Goal: Task Accomplishment & Management: Use online tool/utility

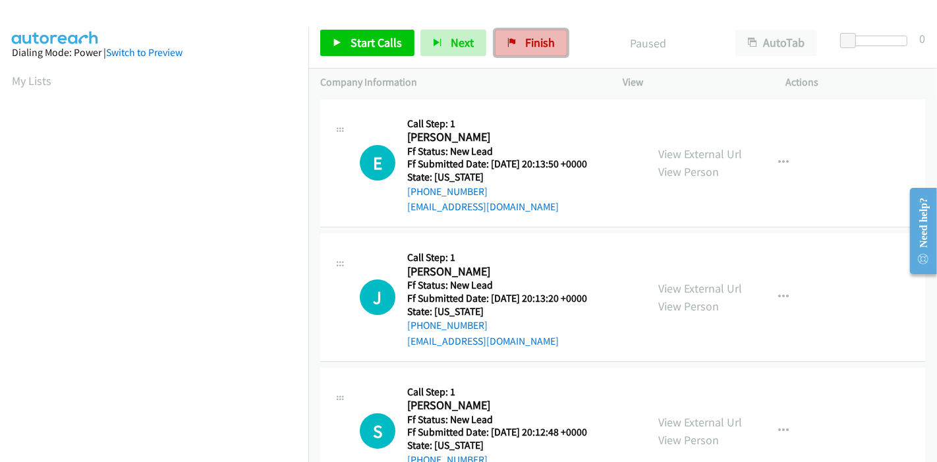
click at [530, 51] on link "Finish" at bounding box center [531, 43] width 72 height 26
click at [362, 46] on span "Start Calls" at bounding box center [376, 42] width 51 height 15
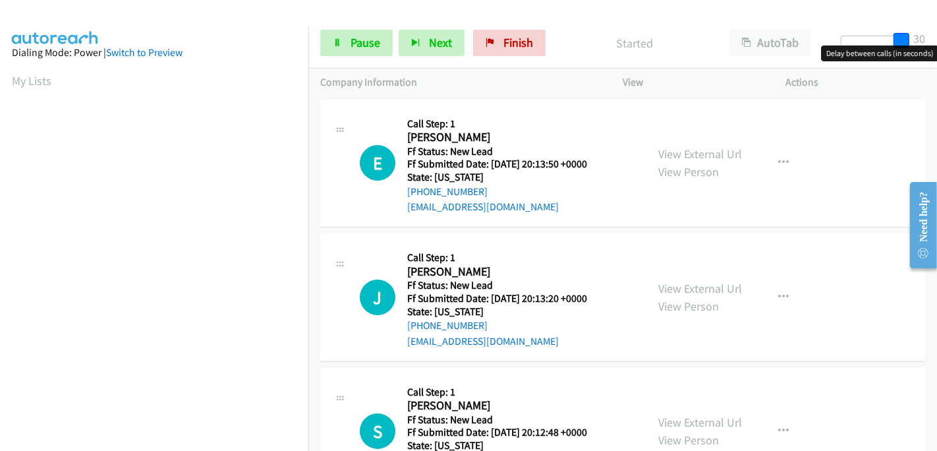
drag, startPoint x: 850, startPoint y: 37, endPoint x: 937, endPoint y: 36, distance: 86.3
click at [937, 36] on div "Start Calls Pause Next Finish Started AutoTab AutoTab 30" at bounding box center [622, 43] width 629 height 51
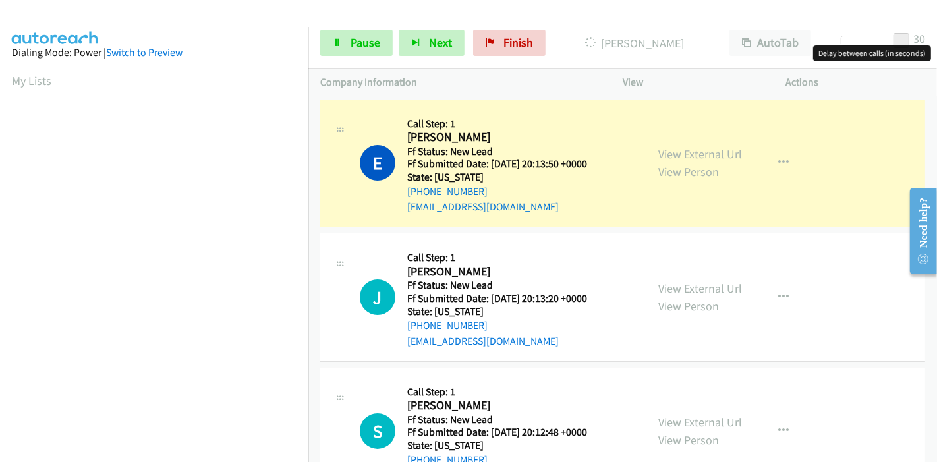
click at [715, 152] on link "View External Url" at bounding box center [700, 153] width 84 height 15
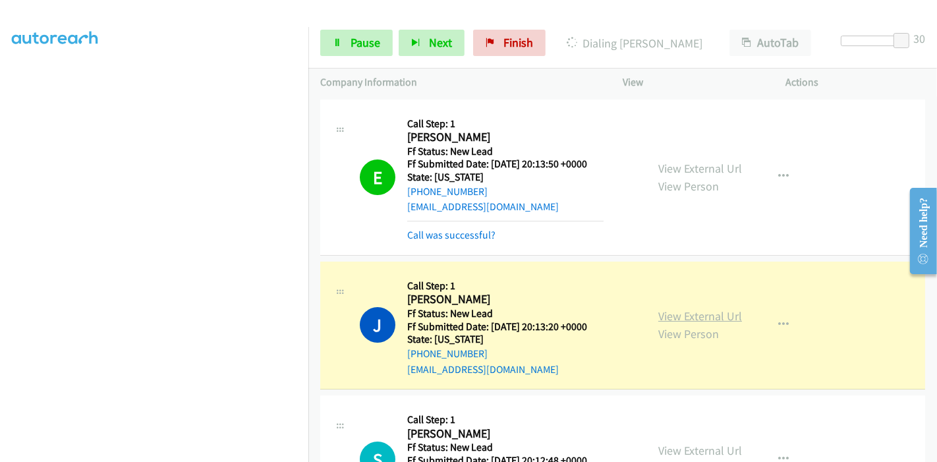
click at [716, 317] on link "View External Url" at bounding box center [700, 315] width 84 height 15
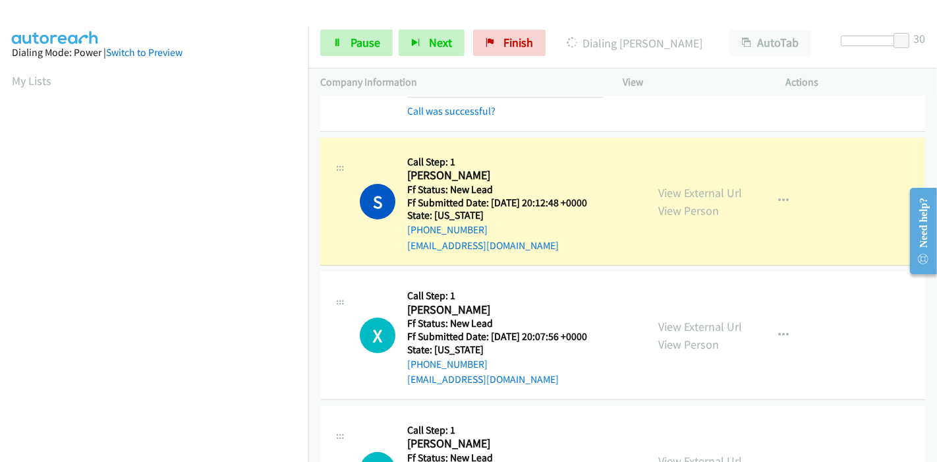
scroll to position [293, 0]
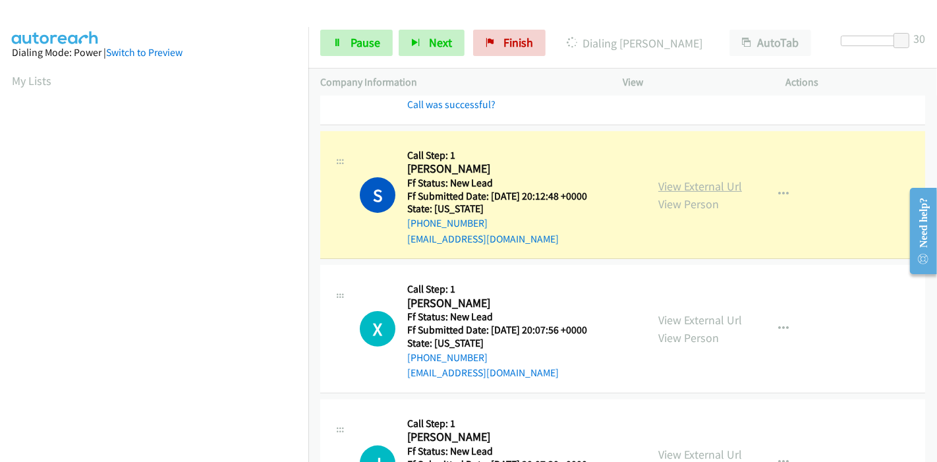
click at [703, 185] on link "View External Url" at bounding box center [700, 186] width 84 height 15
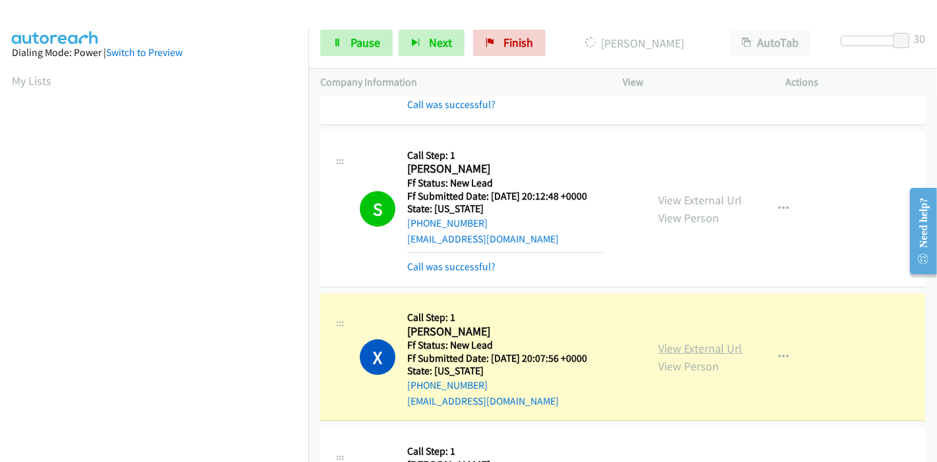
click at [699, 346] on link "View External Url" at bounding box center [700, 348] width 84 height 15
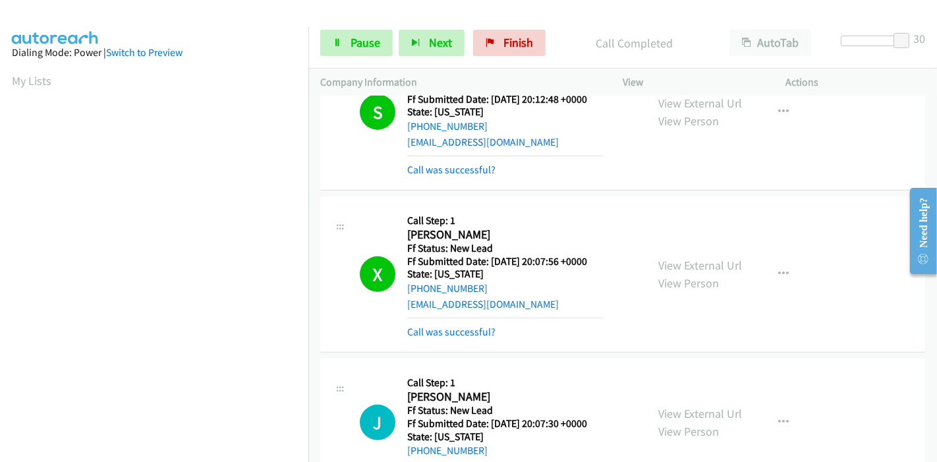
scroll to position [512, 0]
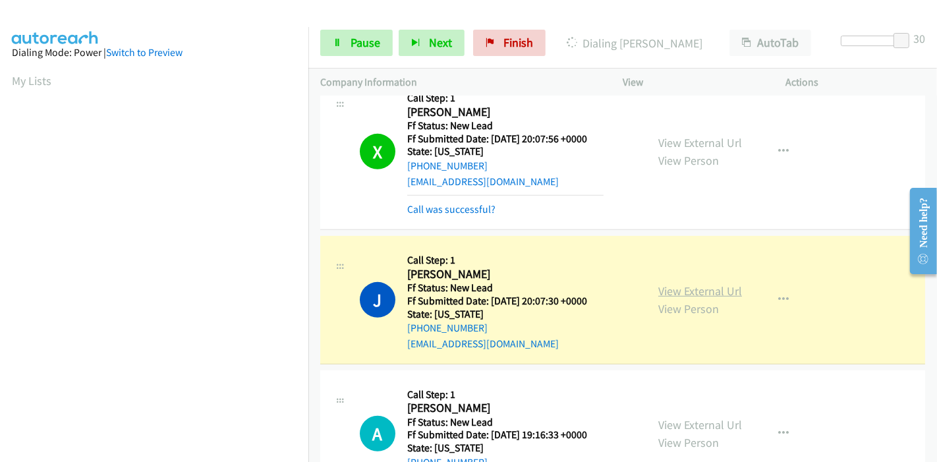
click at [710, 286] on link "View External Url" at bounding box center [700, 290] width 84 height 15
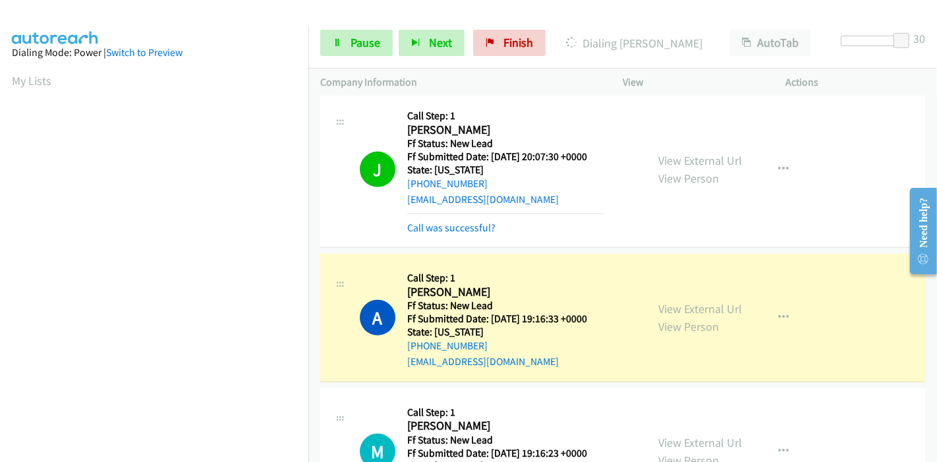
scroll to position [643, 0]
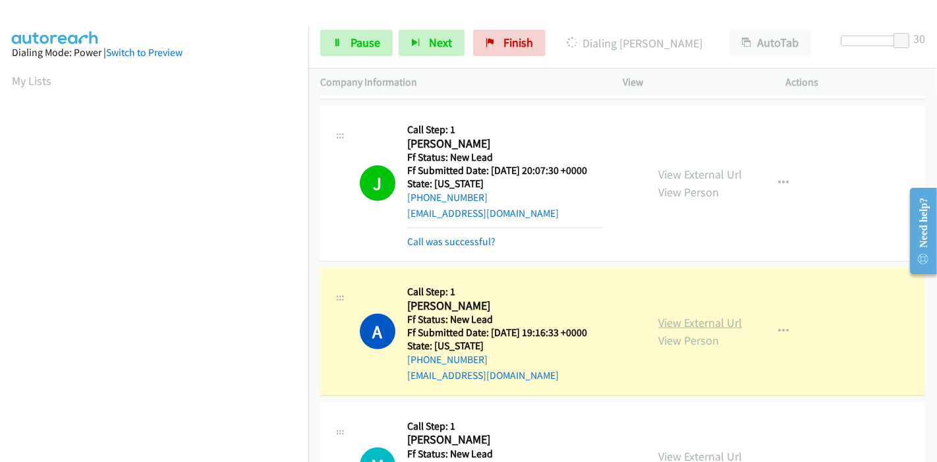
click at [706, 319] on link "View External Url" at bounding box center [700, 322] width 84 height 15
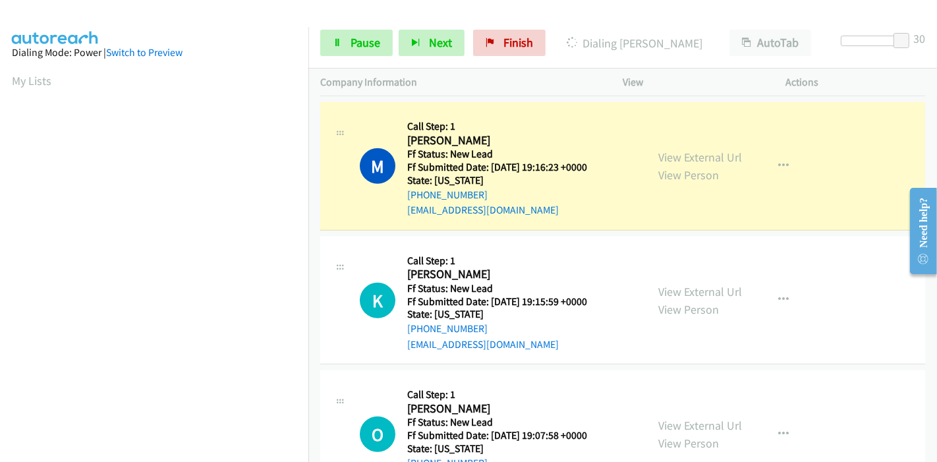
scroll to position [278, 0]
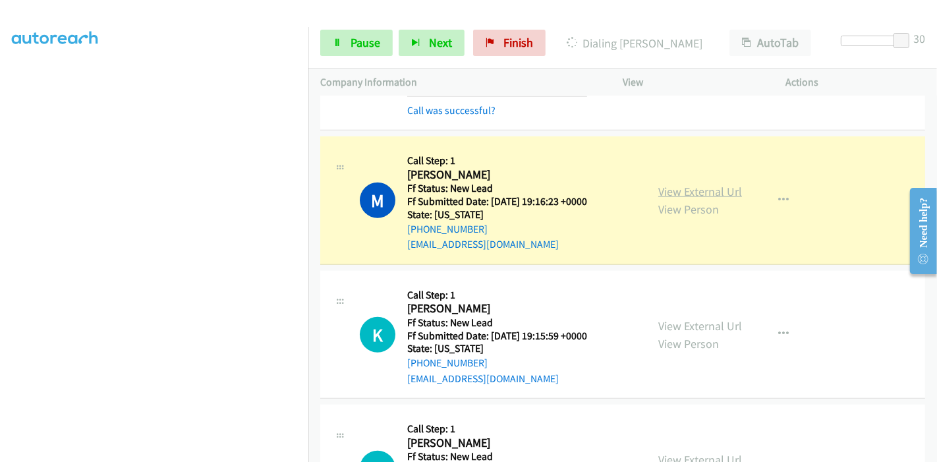
click at [696, 191] on link "View External Url" at bounding box center [700, 191] width 84 height 15
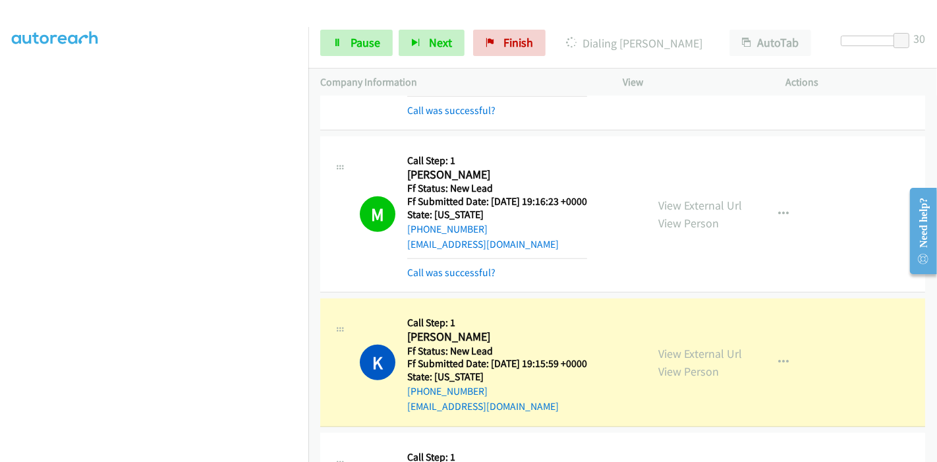
scroll to position [0, 0]
click at [664, 351] on link "View External Url" at bounding box center [700, 353] width 84 height 15
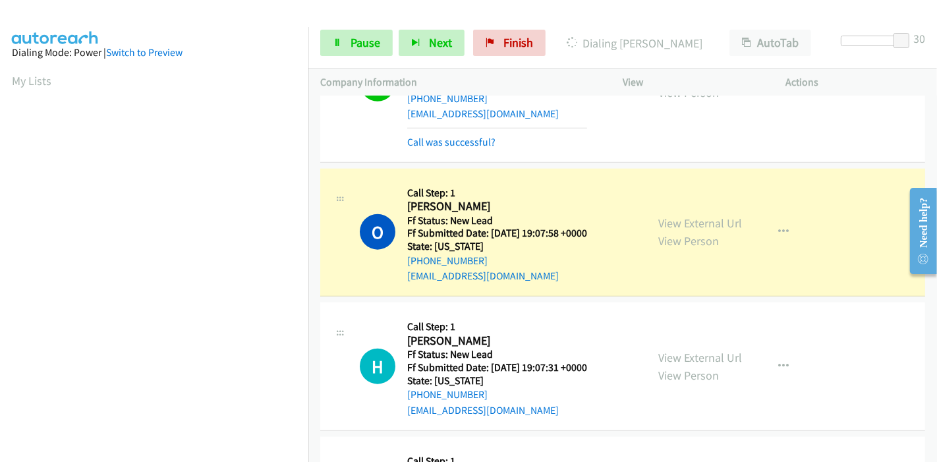
scroll to position [1302, 0]
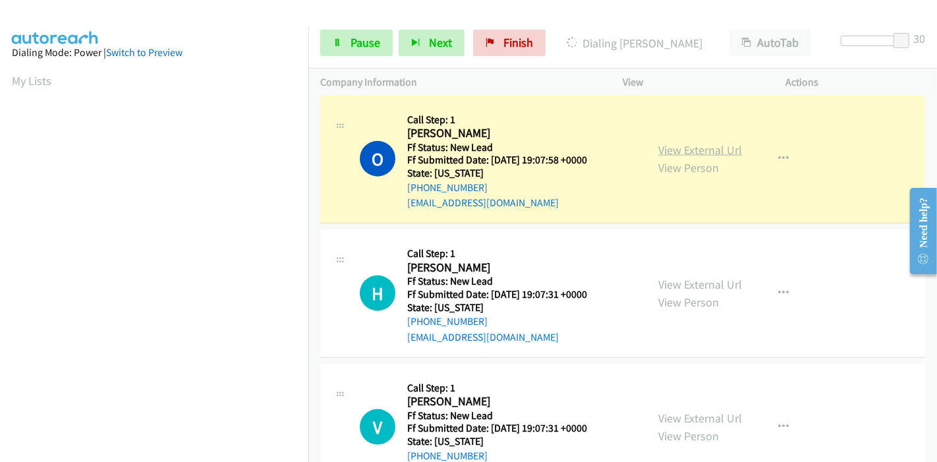
click at [719, 146] on link "View External Url" at bounding box center [700, 149] width 84 height 15
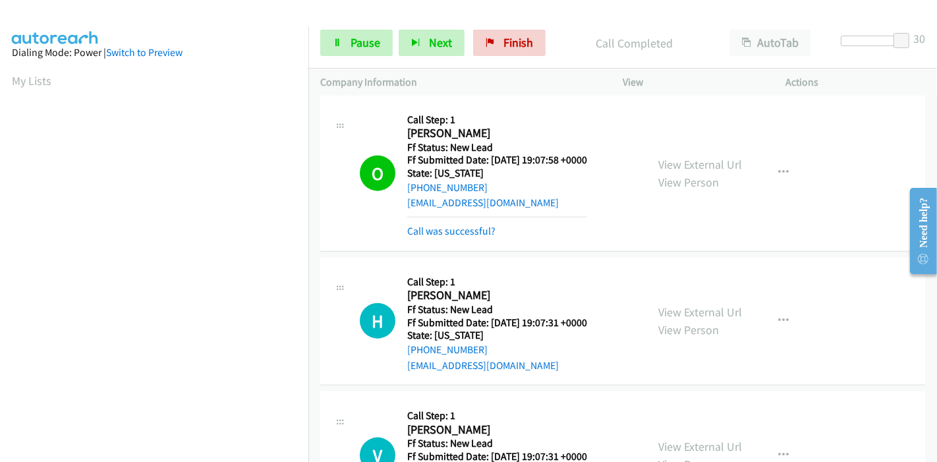
scroll to position [278, 0]
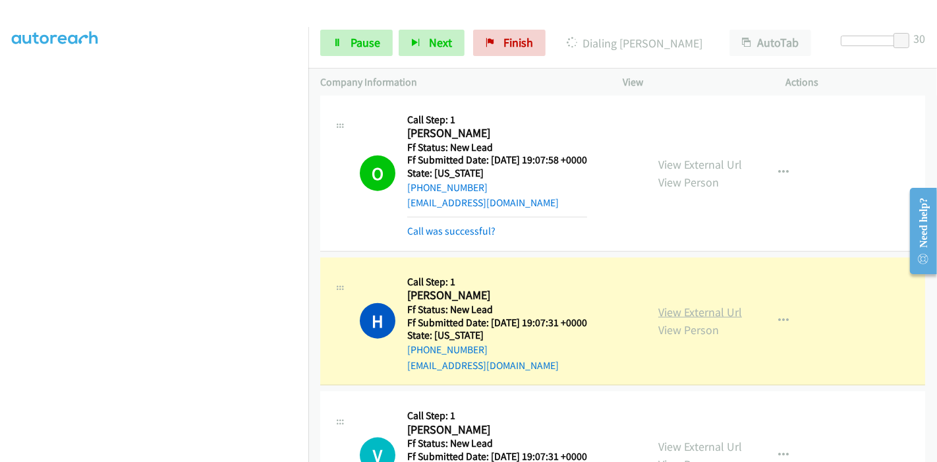
click at [712, 308] on link "View External Url" at bounding box center [700, 311] width 84 height 15
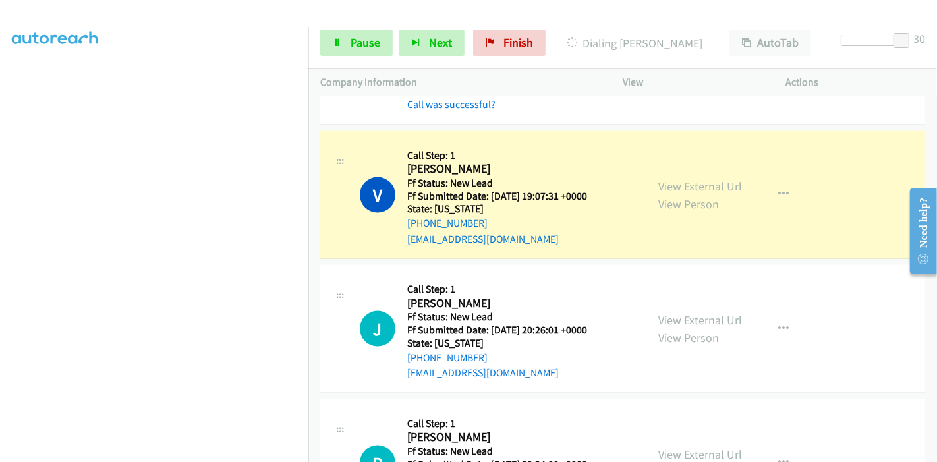
scroll to position [1595, 0]
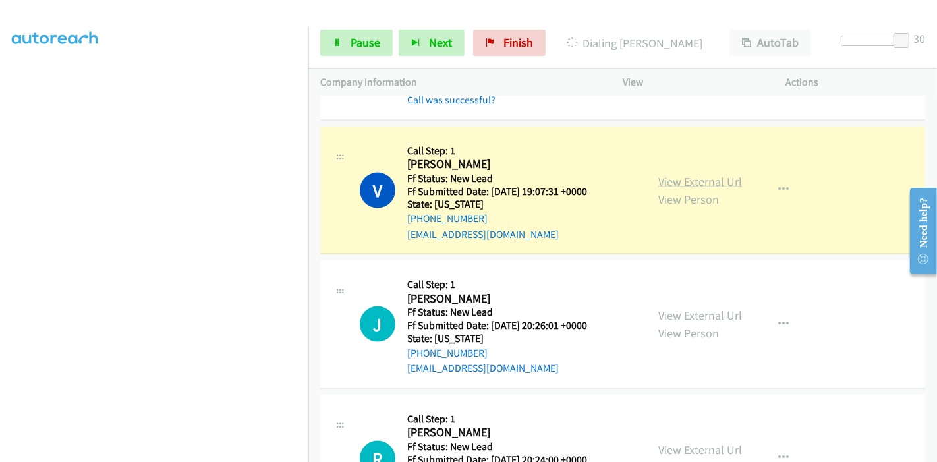
click at [712, 177] on link "View External Url" at bounding box center [700, 181] width 84 height 15
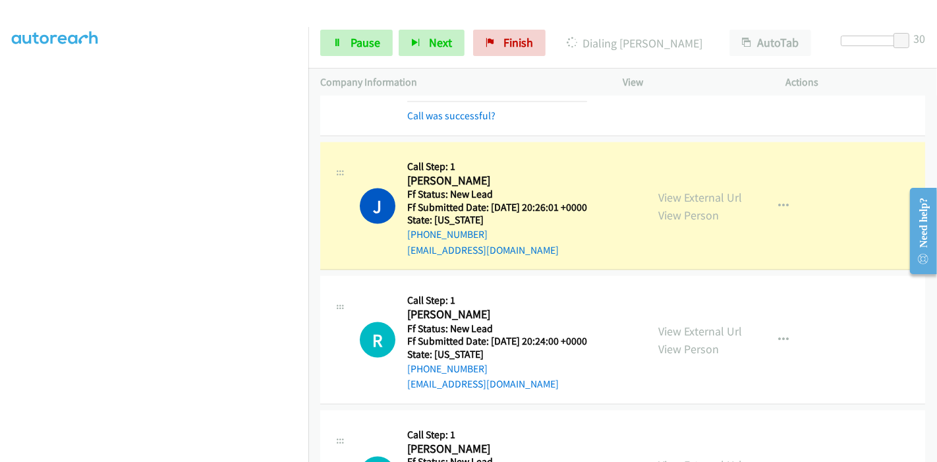
scroll to position [219, 0]
click at [663, 190] on link "View External Url" at bounding box center [700, 197] width 84 height 15
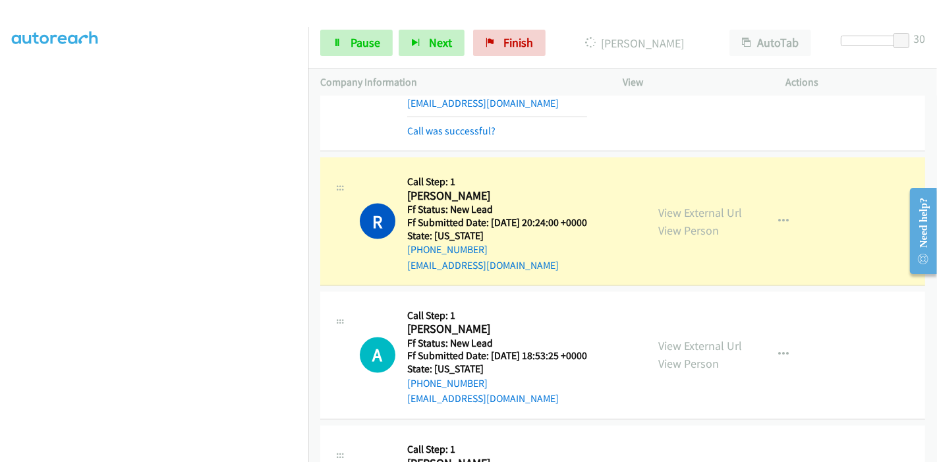
scroll to position [1961, 0]
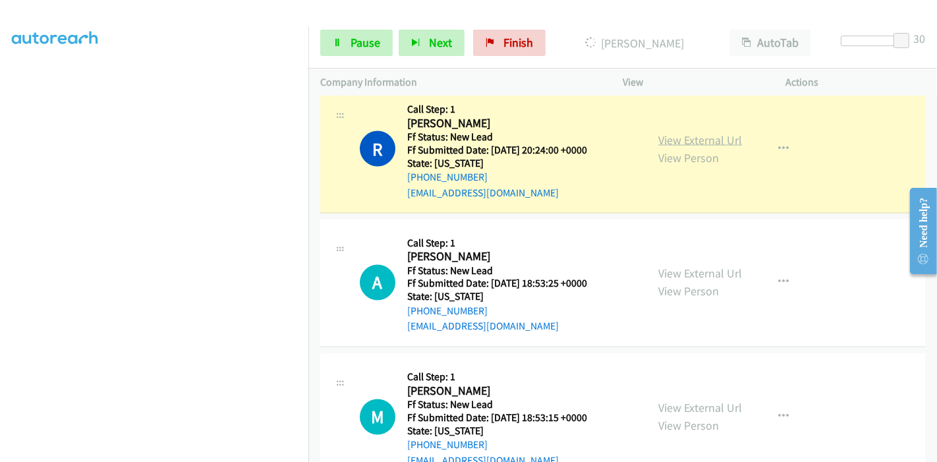
click at [731, 132] on link "View External Url" at bounding box center [700, 139] width 84 height 15
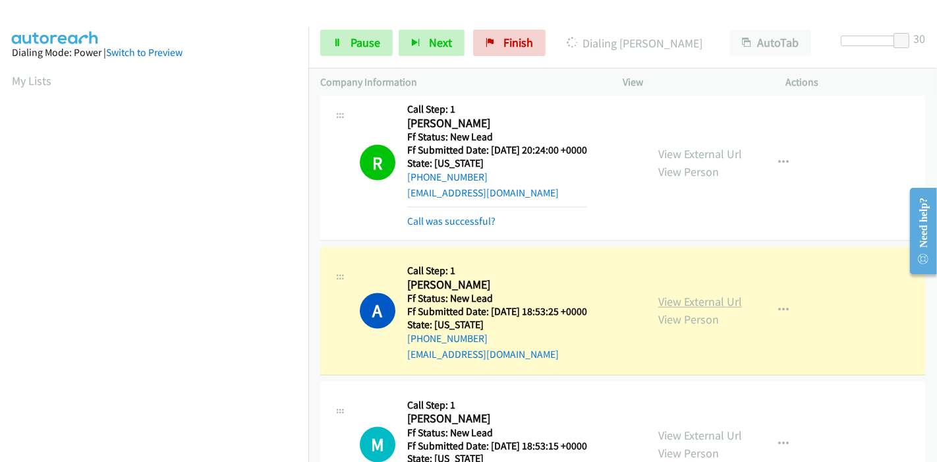
click at [658, 303] on link "View External Url" at bounding box center [700, 302] width 84 height 15
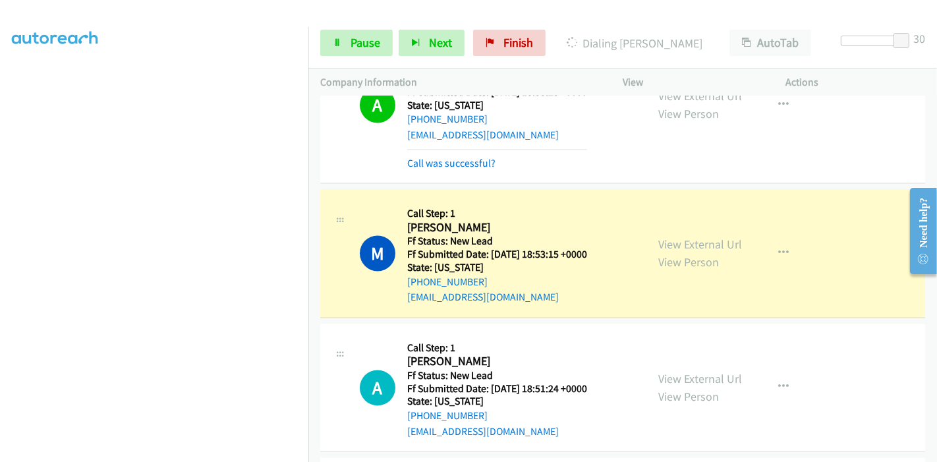
scroll to position [2254, 0]
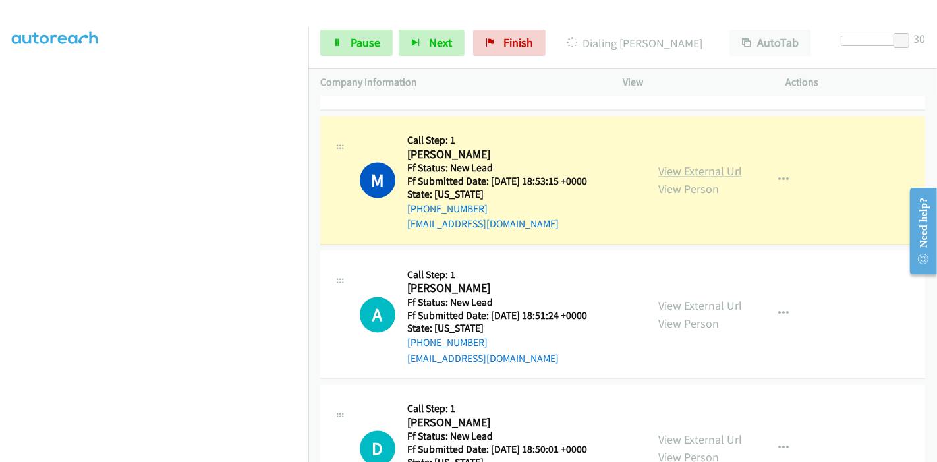
click at [707, 168] on link "View External Url" at bounding box center [700, 170] width 84 height 15
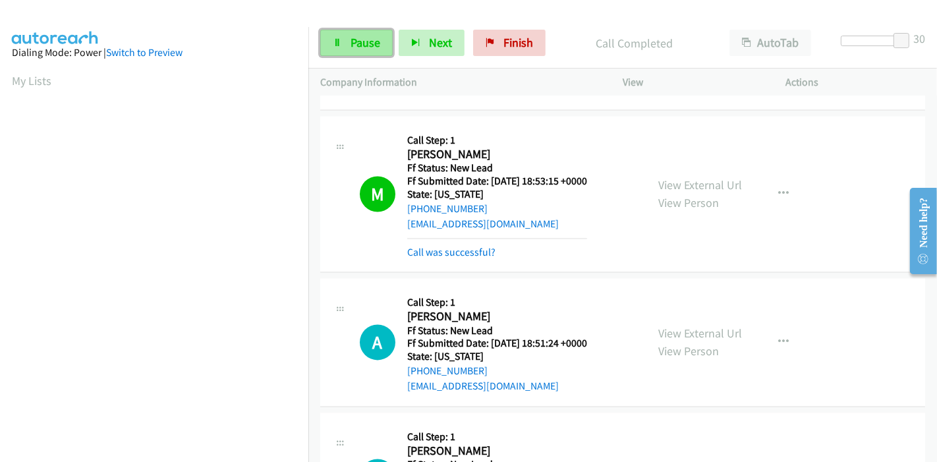
drag, startPoint x: 364, startPoint y: 42, endPoint x: 370, endPoint y: 44, distance: 7.1
click at [364, 42] on span "Pause" at bounding box center [366, 42] width 30 height 15
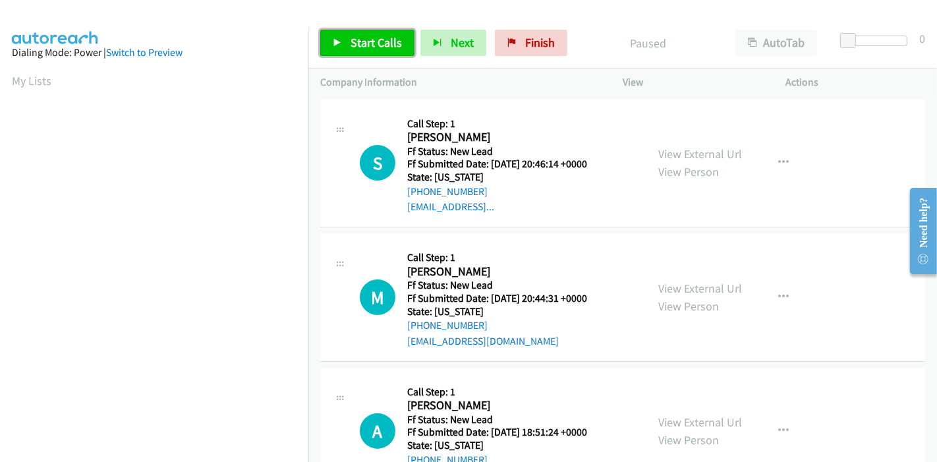
click at [374, 42] on span "Start Calls" at bounding box center [376, 42] width 51 height 15
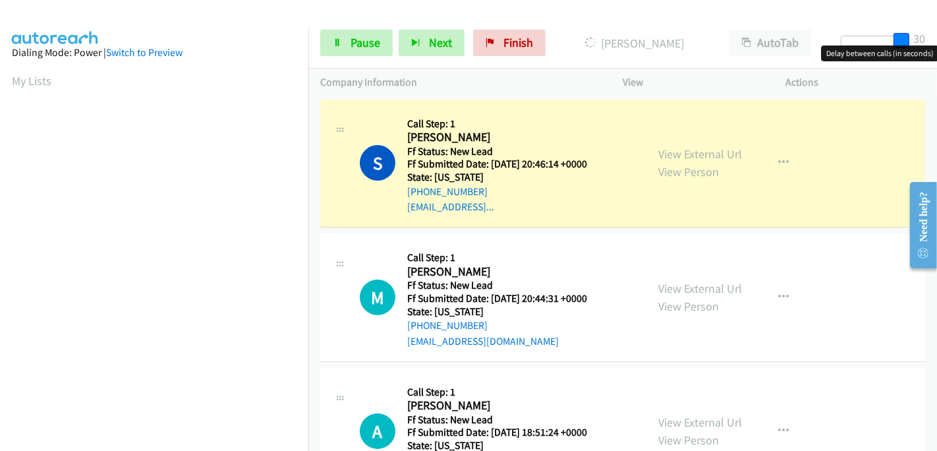
drag, startPoint x: 842, startPoint y: 37, endPoint x: 936, endPoint y: 37, distance: 94.2
click at [936, 37] on div "Start Calls Pause Next Finish Dialing Starr Barton AutoTab AutoTab 30" at bounding box center [622, 43] width 629 height 51
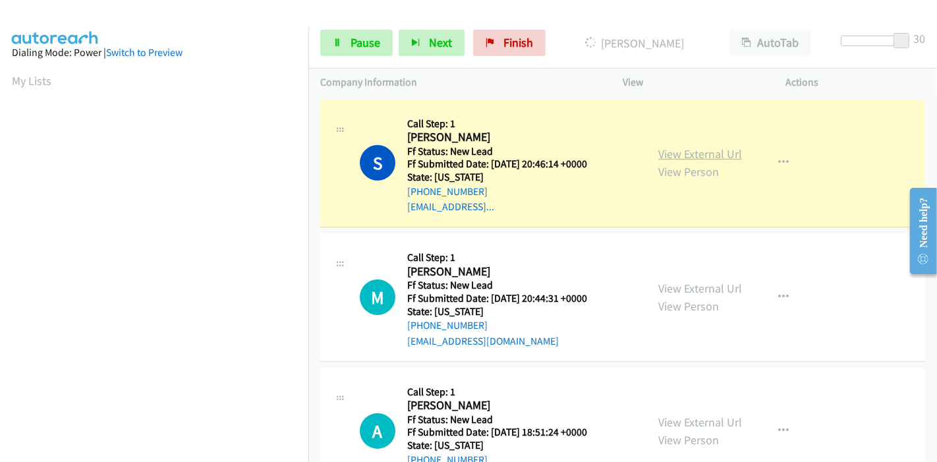
click at [704, 151] on link "View External Url" at bounding box center [700, 153] width 84 height 15
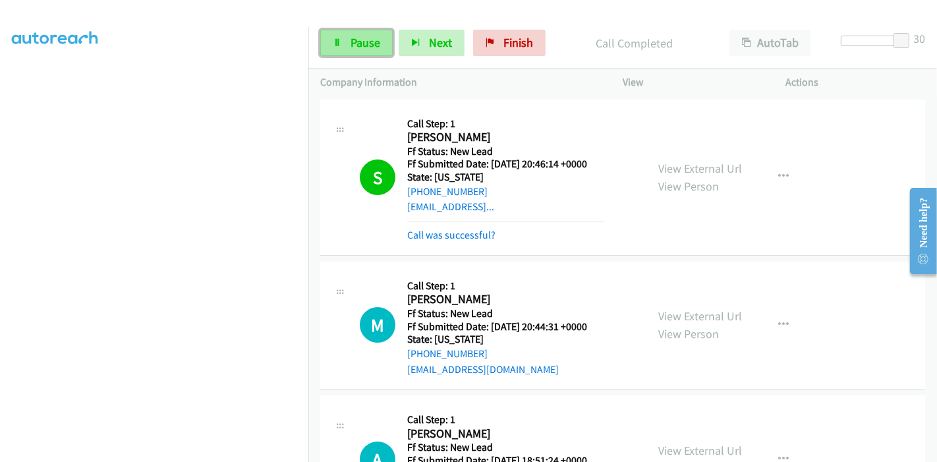
click at [345, 45] on link "Pause" at bounding box center [356, 43] width 72 height 26
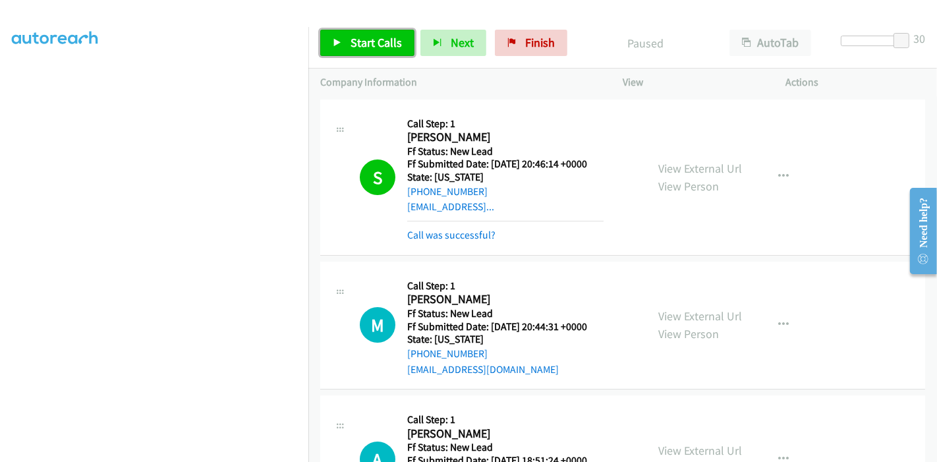
click at [378, 35] on span "Start Calls" at bounding box center [376, 42] width 51 height 15
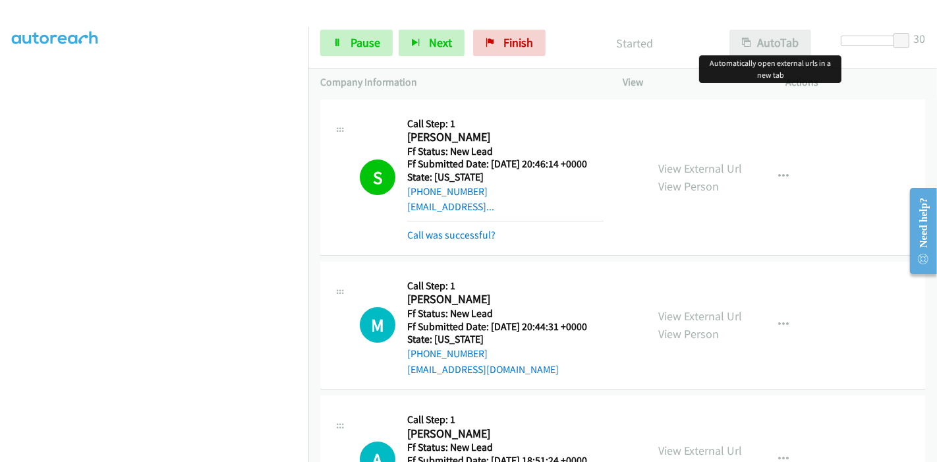
drag, startPoint x: 902, startPoint y: 31, endPoint x: 806, endPoint y: 38, distance: 95.8
click at [806, 38] on div "Start Calls Pause Next Finish Started AutoTab AutoTab 30" at bounding box center [622, 43] width 629 height 51
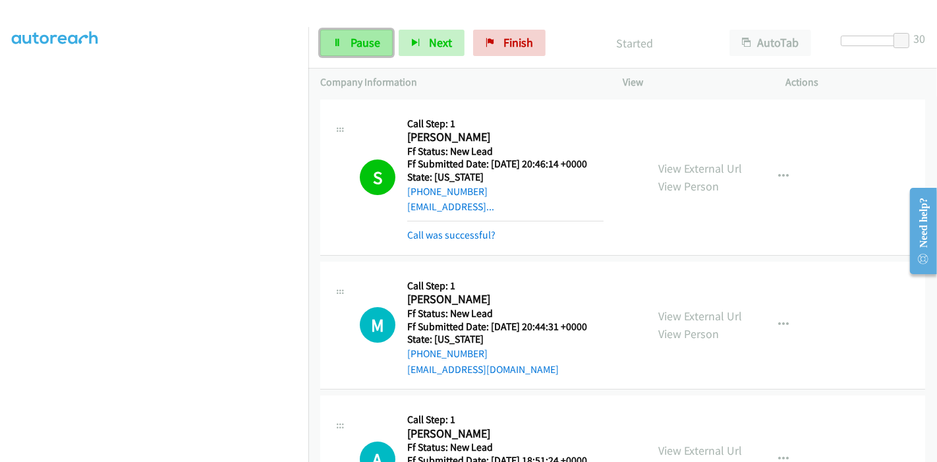
click at [374, 45] on span "Pause" at bounding box center [366, 42] width 30 height 15
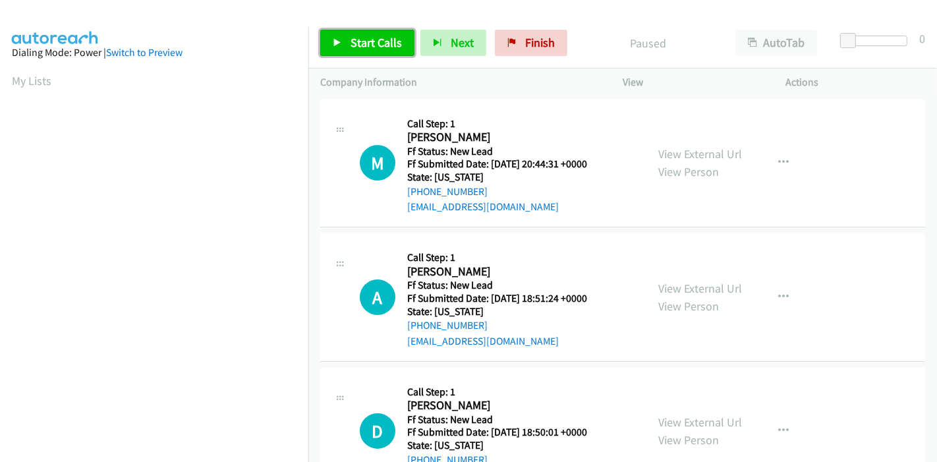
click at [389, 33] on link "Start Calls" at bounding box center [367, 43] width 94 height 26
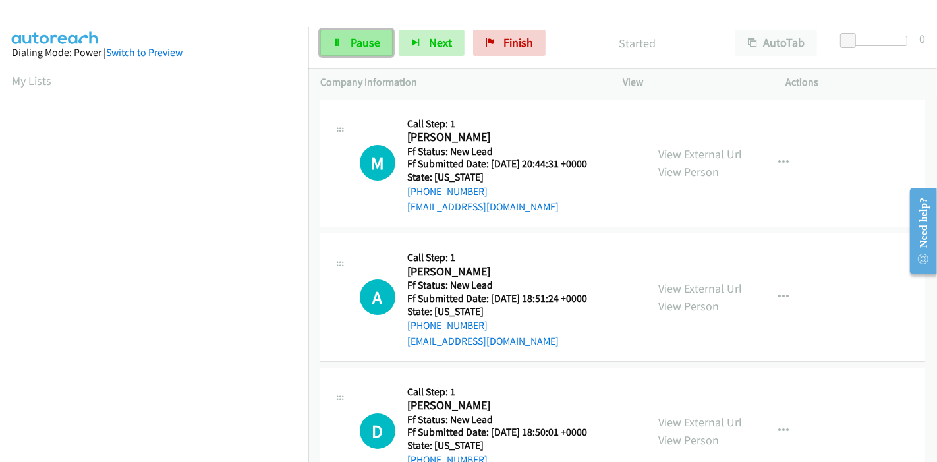
click at [388, 33] on link "Pause" at bounding box center [356, 43] width 72 height 26
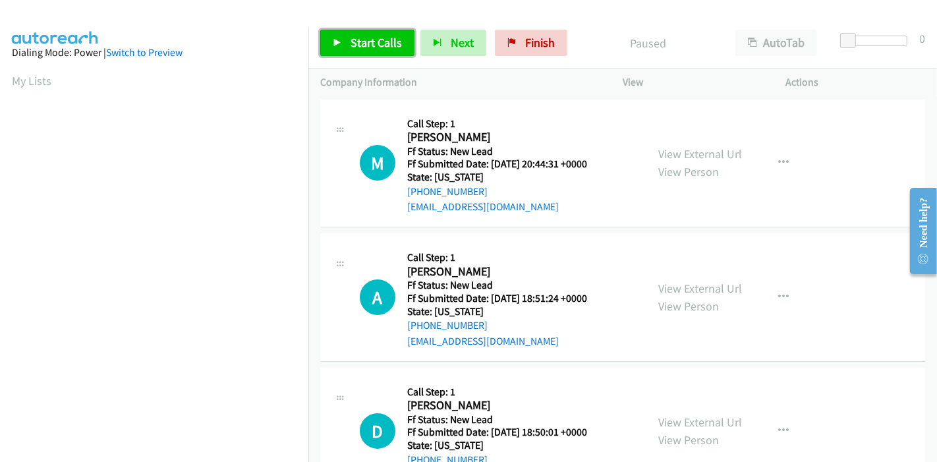
click at [385, 33] on link "Start Calls" at bounding box center [367, 43] width 94 height 26
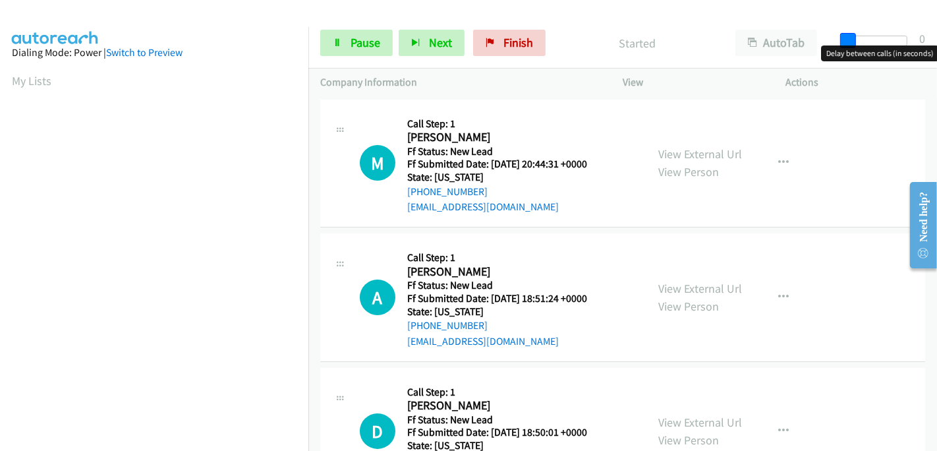
drag, startPoint x: 849, startPoint y: 40, endPoint x: 935, endPoint y: 37, distance: 86.4
click at [935, 37] on div "Start Calls Pause Next Finish Started AutoTab AutoTab 0" at bounding box center [622, 43] width 629 height 51
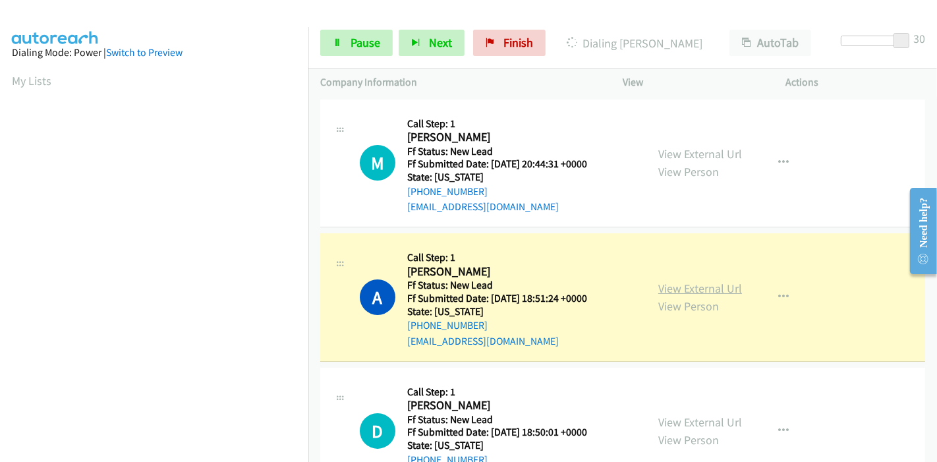
click at [710, 291] on link "View External Url" at bounding box center [700, 288] width 84 height 15
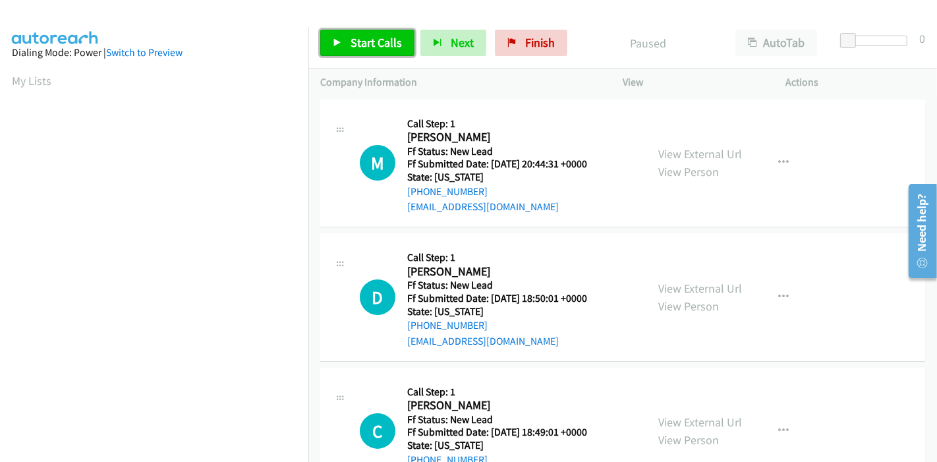
click at [372, 51] on link "Start Calls" at bounding box center [367, 43] width 94 height 26
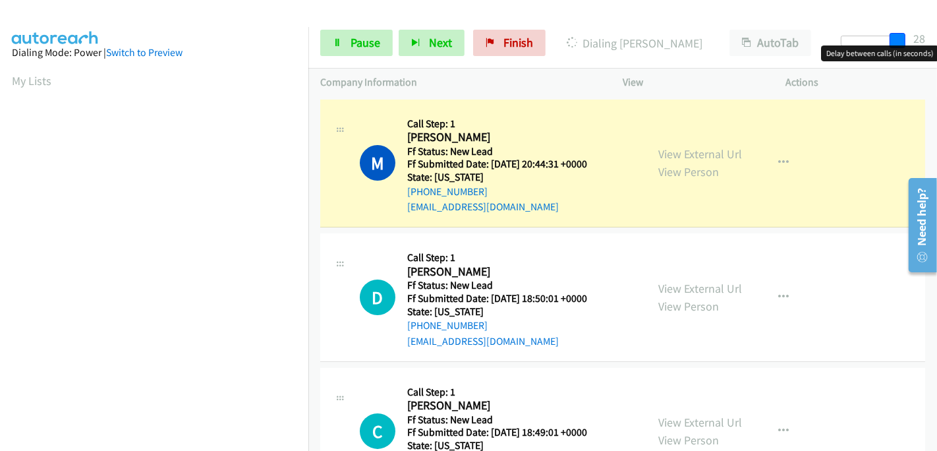
drag, startPoint x: 849, startPoint y: 34, endPoint x: 935, endPoint y: 39, distance: 86.5
click at [935, 39] on div "Start Calls Pause Next Finish Dialing Michael O Hagan AutoTab AutoTab 28" at bounding box center [622, 43] width 629 height 51
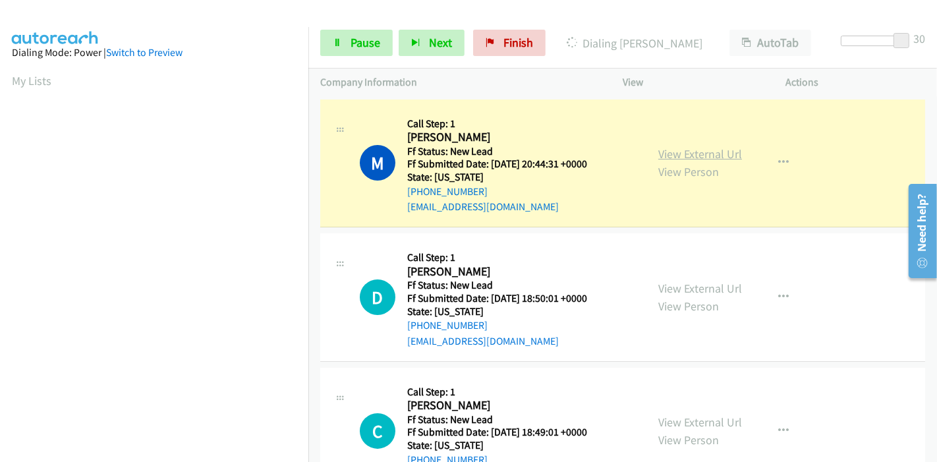
click at [710, 157] on link "View External Url" at bounding box center [700, 153] width 84 height 15
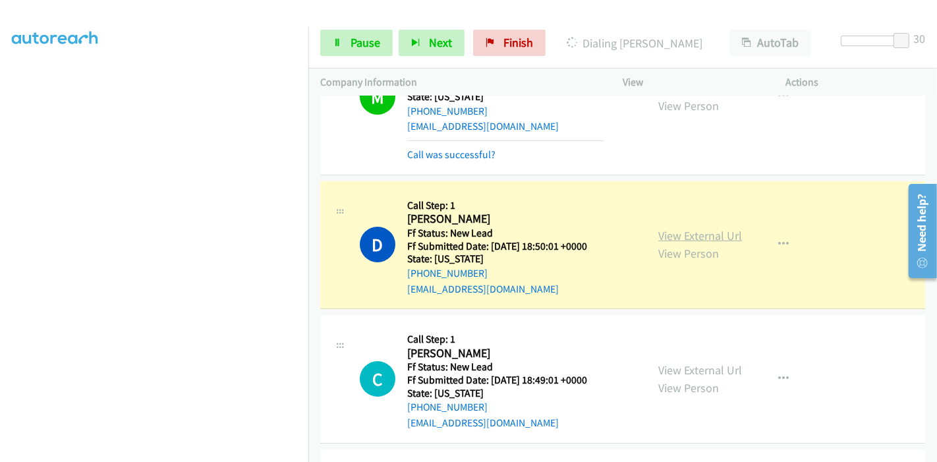
scroll to position [146, 0]
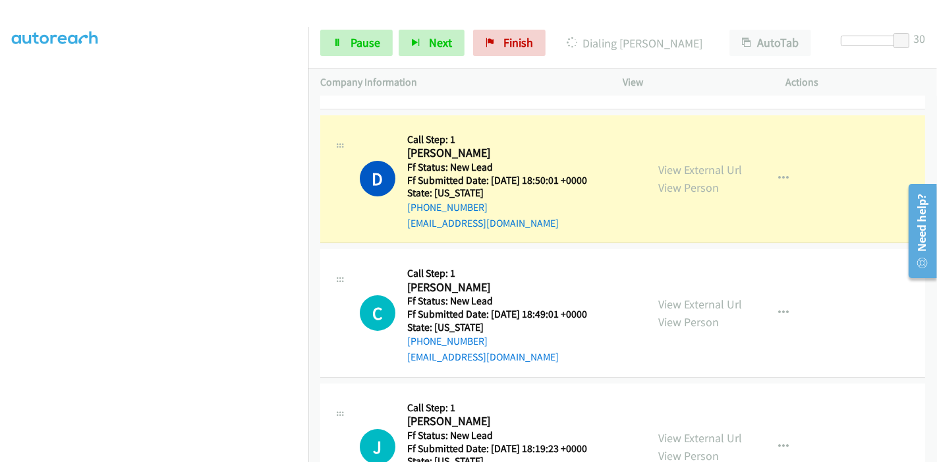
click at [723, 177] on div "View External Url View Person" at bounding box center [700, 179] width 84 height 36
click at [704, 170] on link "View External Url" at bounding box center [700, 169] width 84 height 15
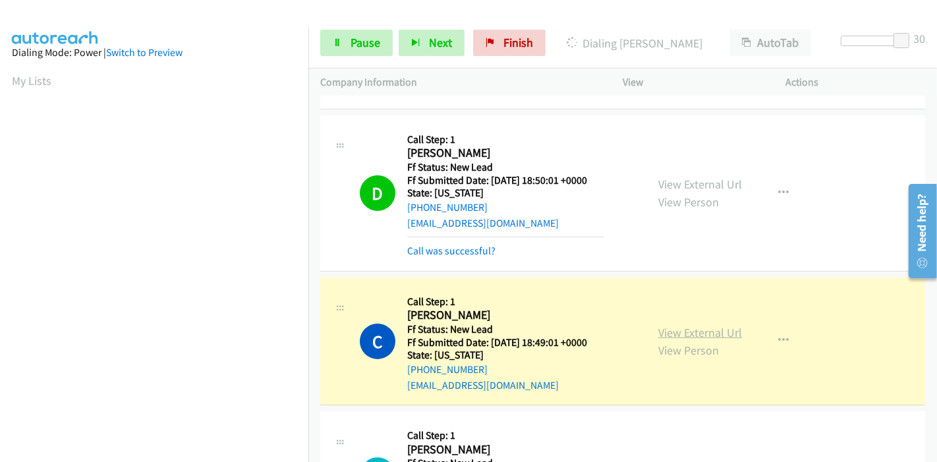
click at [695, 332] on link "View External Url" at bounding box center [700, 332] width 84 height 15
click at [357, 35] on span "Pause" at bounding box center [366, 42] width 30 height 15
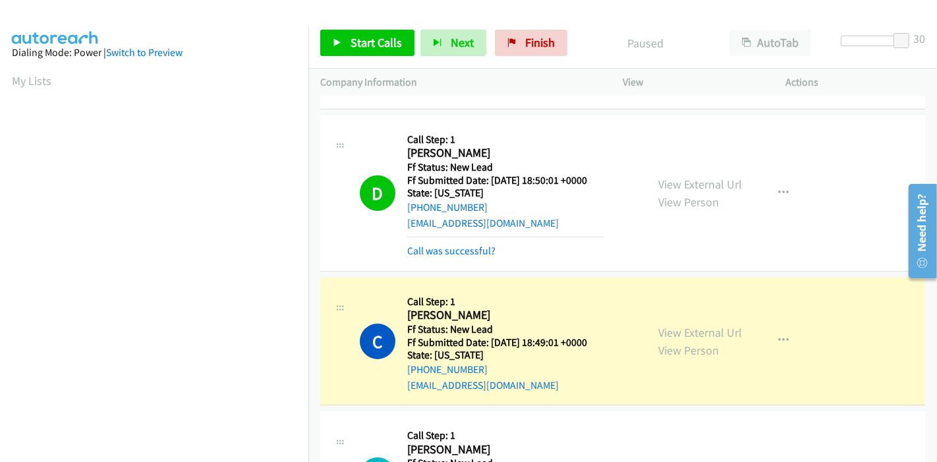
scroll to position [278, 0]
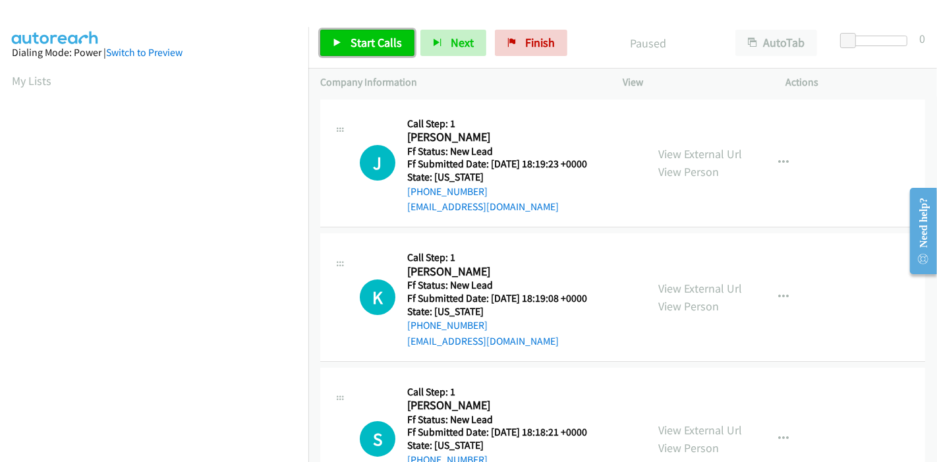
click at [388, 47] on span "Start Calls" at bounding box center [376, 42] width 51 height 15
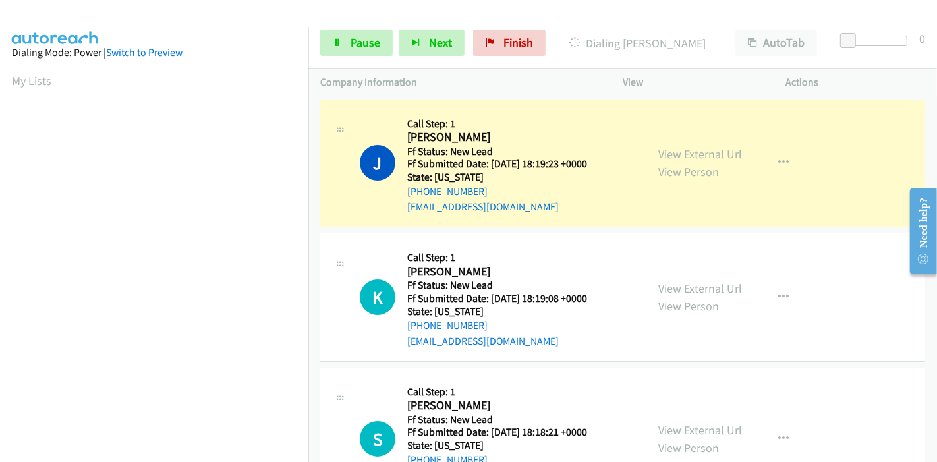
click at [714, 150] on link "View External Url" at bounding box center [700, 153] width 84 height 15
click at [163, 450] on section at bounding box center [154, 149] width 285 height 631
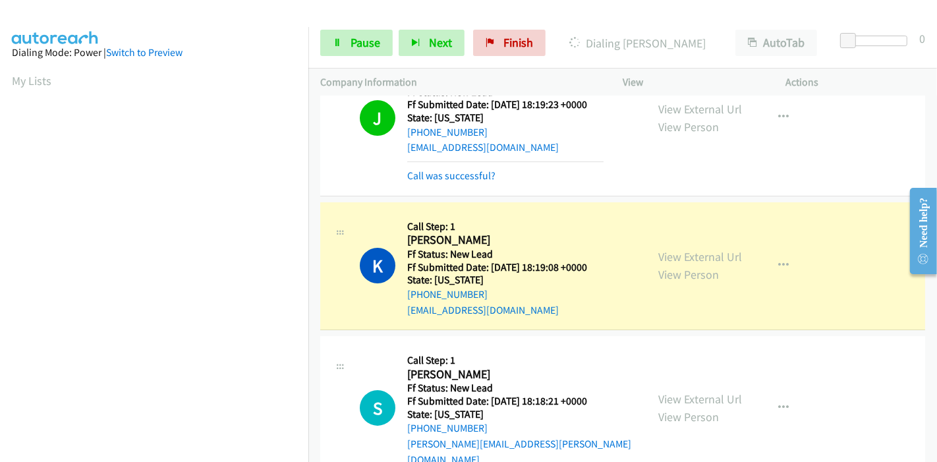
scroll to position [73, 0]
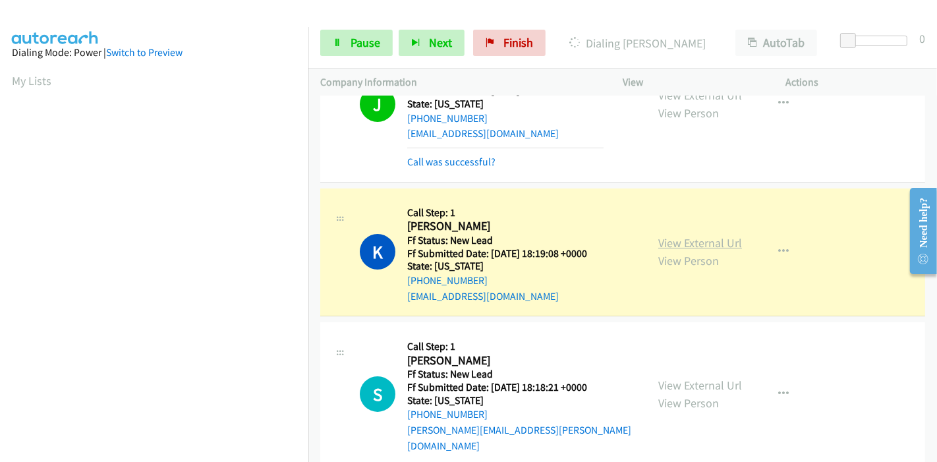
click at [719, 241] on link "View External Url" at bounding box center [700, 242] width 84 height 15
click at [355, 43] on span "Pause" at bounding box center [366, 42] width 30 height 15
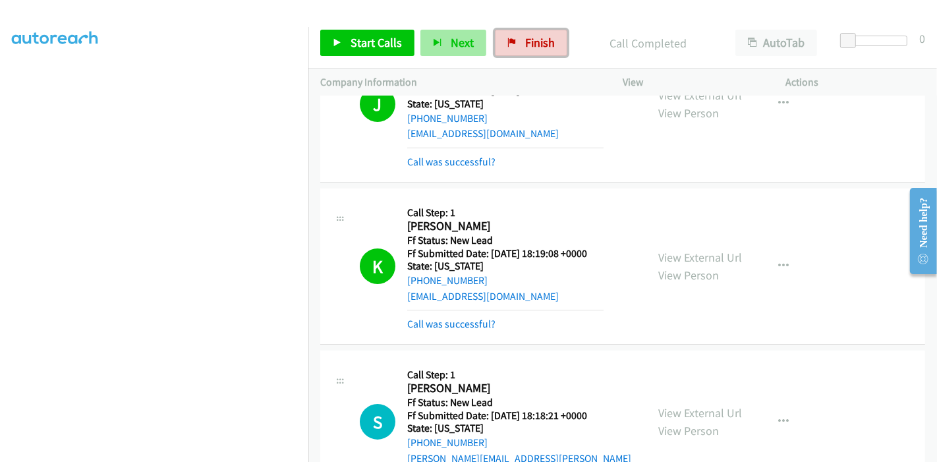
click at [497, 36] on link "Finish" at bounding box center [531, 43] width 72 height 26
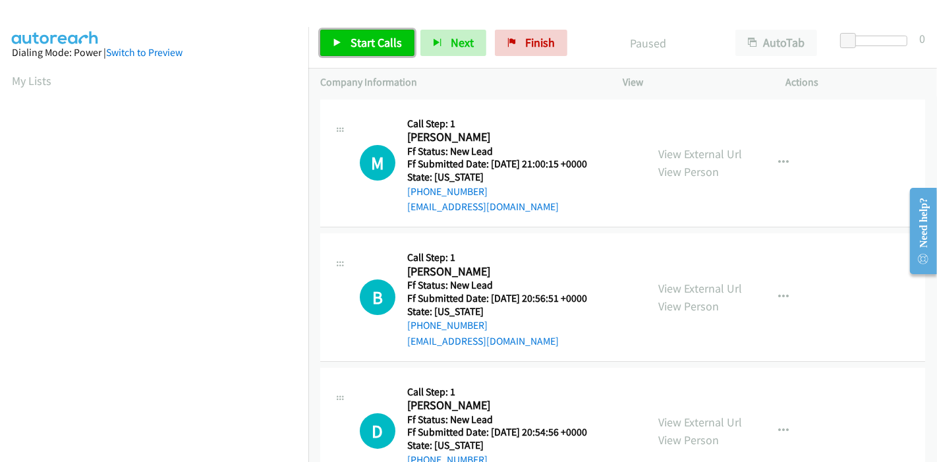
click at [364, 40] on span "Start Calls" at bounding box center [376, 42] width 51 height 15
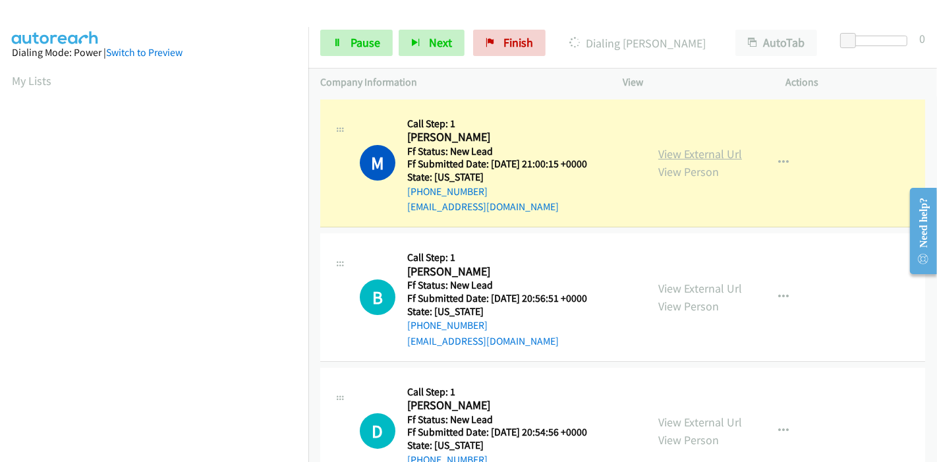
click at [669, 157] on link "View External Url" at bounding box center [700, 153] width 84 height 15
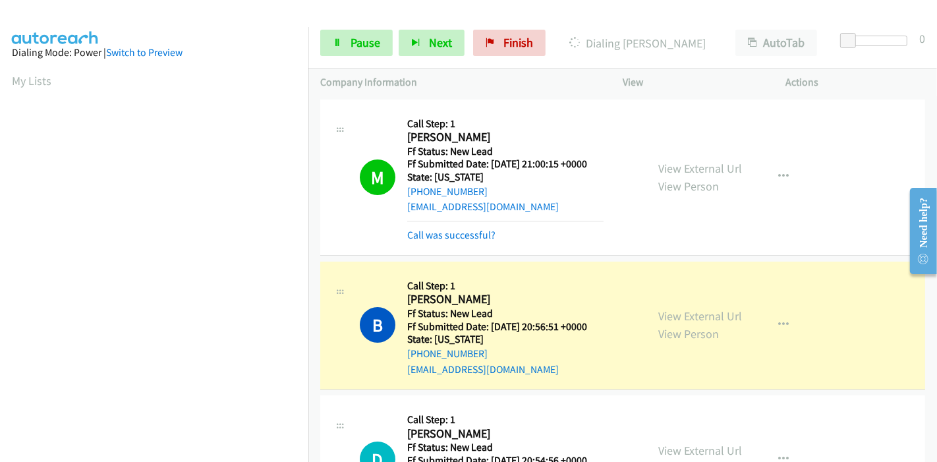
scroll to position [278, 0]
click at [691, 311] on link "View External Url" at bounding box center [700, 315] width 84 height 15
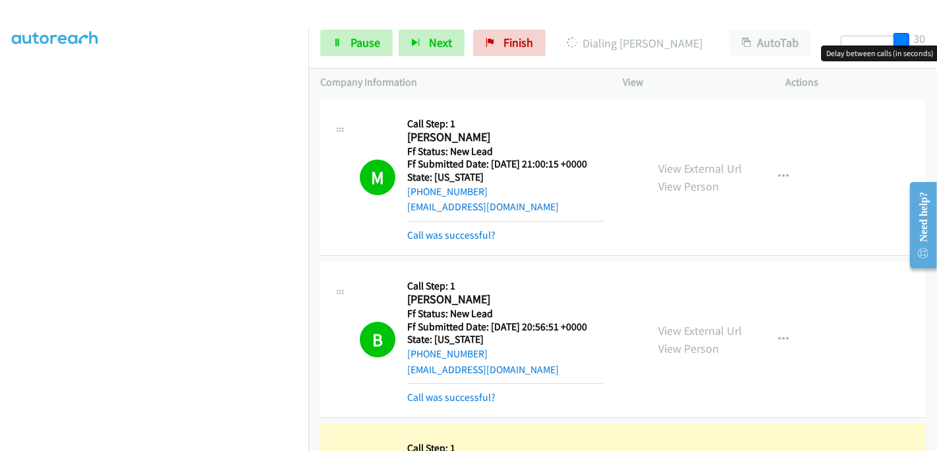
drag, startPoint x: 845, startPoint y: 34, endPoint x: 915, endPoint y: 38, distance: 70.6
click at [915, 38] on div "Start Calls Pause Next Finish Dialing Deborah Orlandini AutoTab AutoTab 30" at bounding box center [622, 43] width 629 height 51
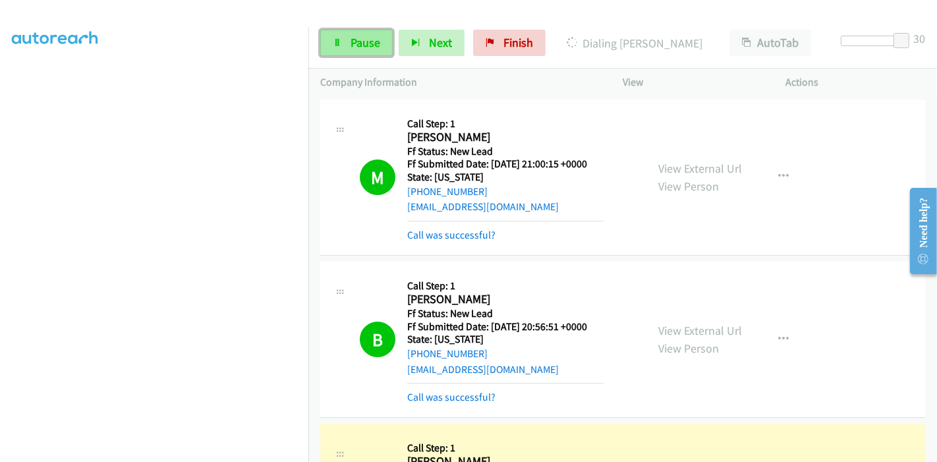
click at [362, 43] on span "Pause" at bounding box center [366, 42] width 30 height 15
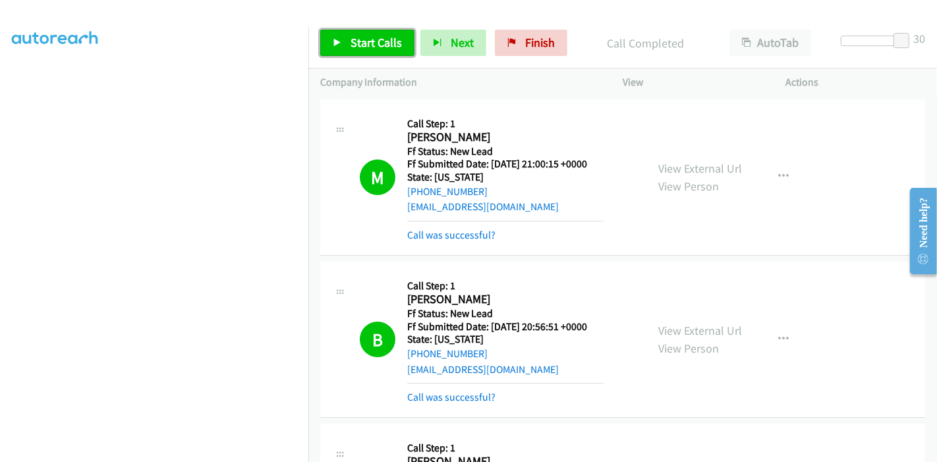
click at [370, 43] on span "Start Calls" at bounding box center [376, 42] width 51 height 15
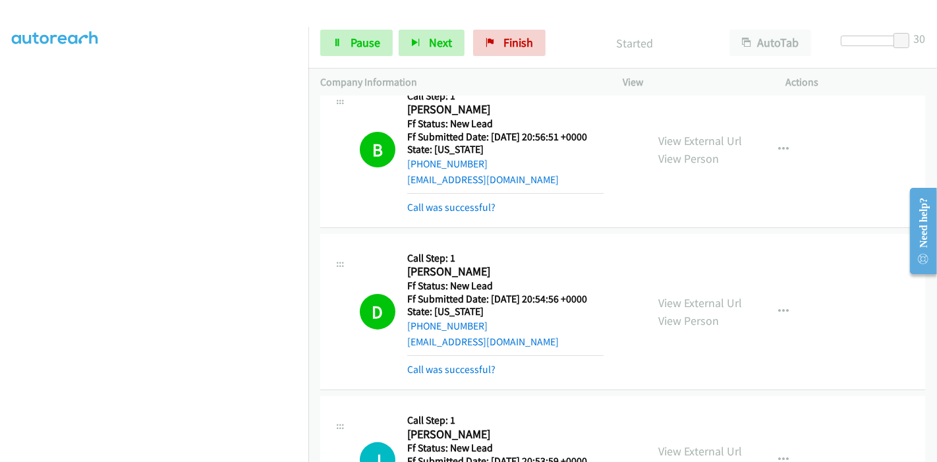
scroll to position [219, 0]
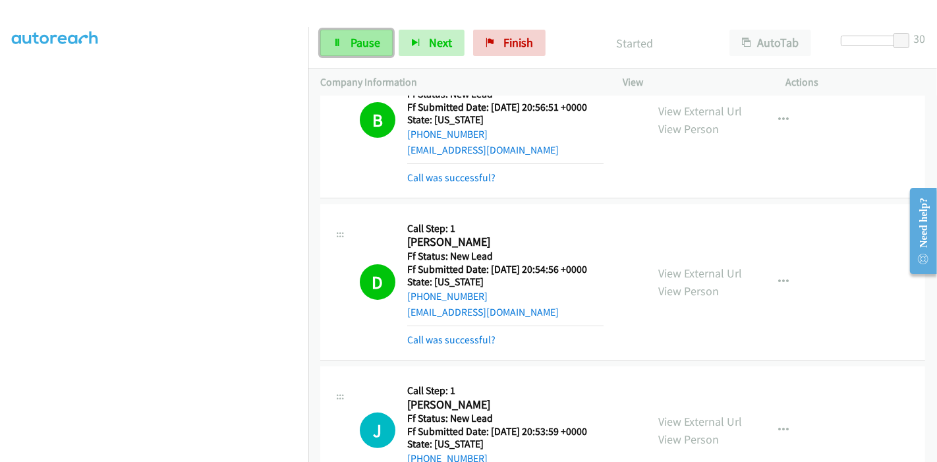
click at [357, 44] on span "Pause" at bounding box center [366, 42] width 30 height 15
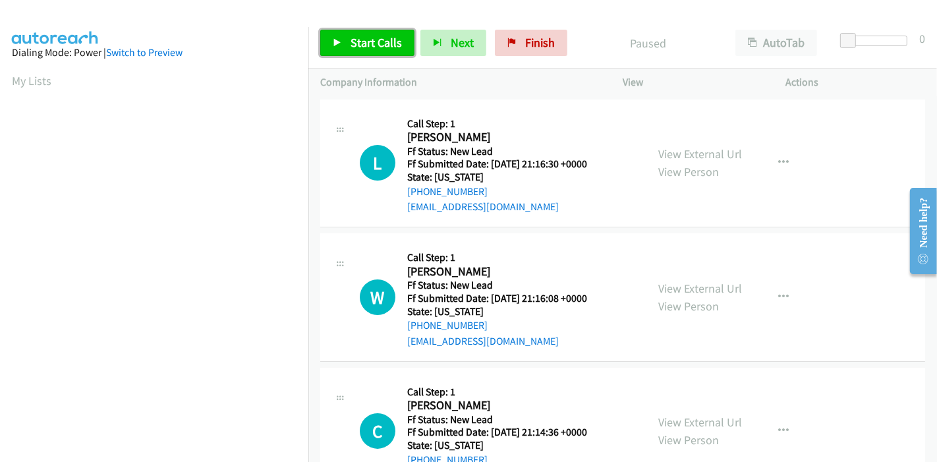
click at [344, 38] on link "Start Calls" at bounding box center [367, 43] width 94 height 26
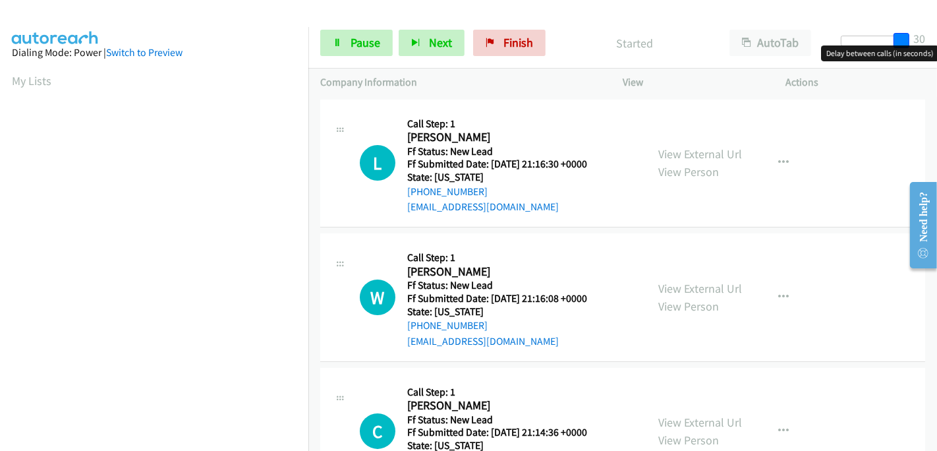
drag, startPoint x: 851, startPoint y: 35, endPoint x: 931, endPoint y: 31, distance: 80.5
click at [937, 27] on div "Start Calls Pause Next Finish Started AutoTab AutoTab 30" at bounding box center [622, 43] width 629 height 51
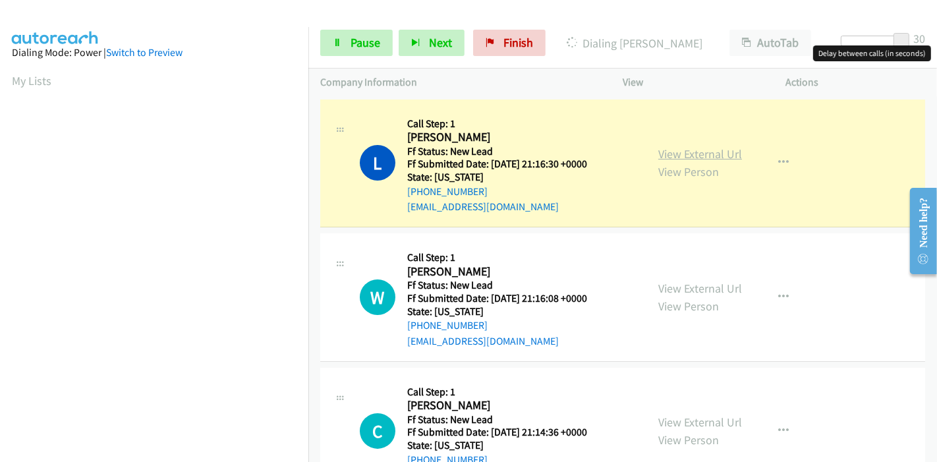
click at [687, 154] on link "View External Url" at bounding box center [700, 153] width 84 height 15
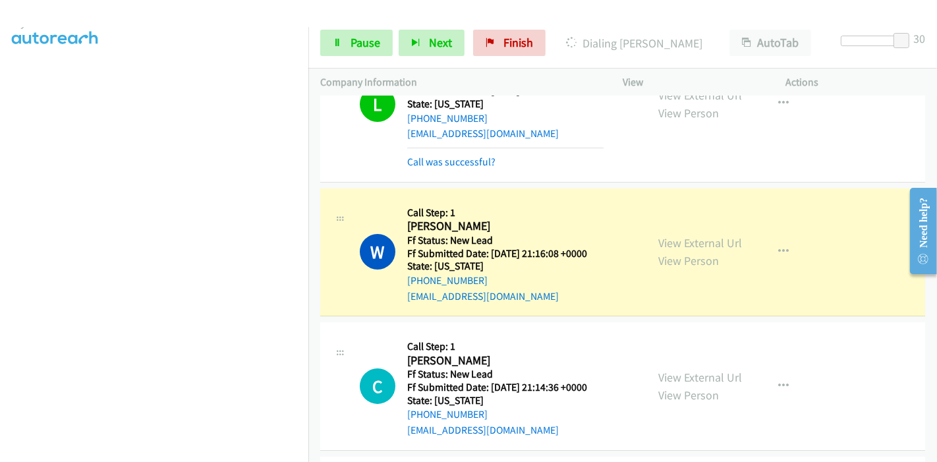
scroll to position [146, 0]
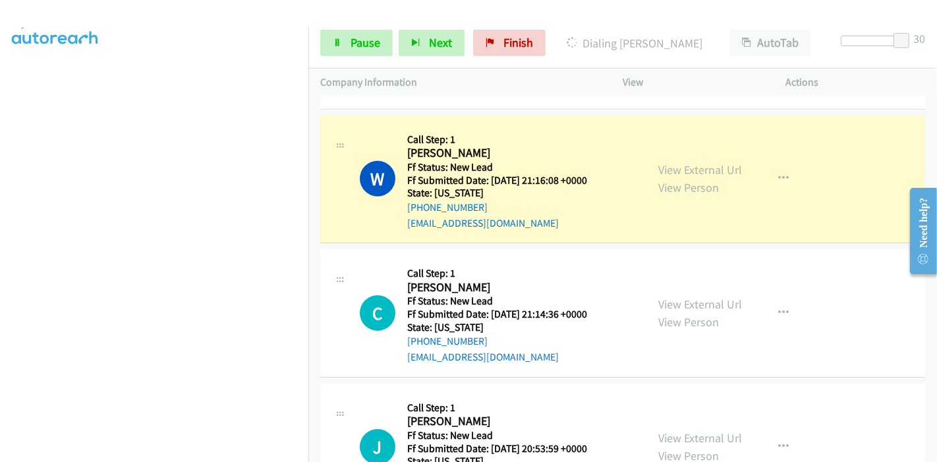
click at [739, 170] on div "View External Url View Person View External Url Email Schedule/Manage Callback …" at bounding box center [734, 179] width 175 height 104
click at [726, 169] on link "View External Url" at bounding box center [700, 169] width 84 height 15
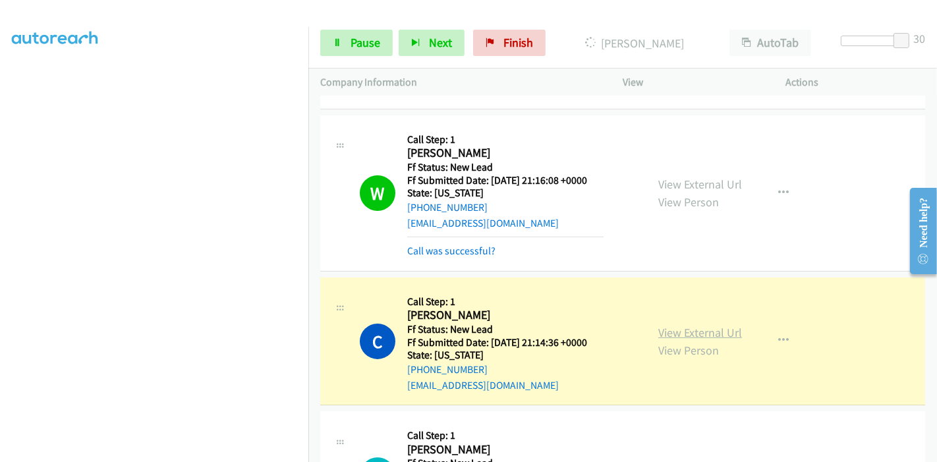
click at [710, 328] on link "View External Url" at bounding box center [700, 332] width 84 height 15
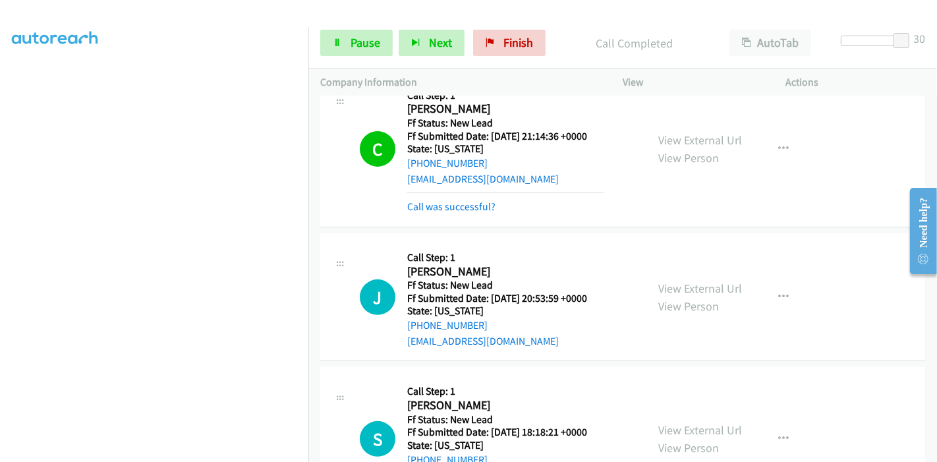
scroll to position [439, 0]
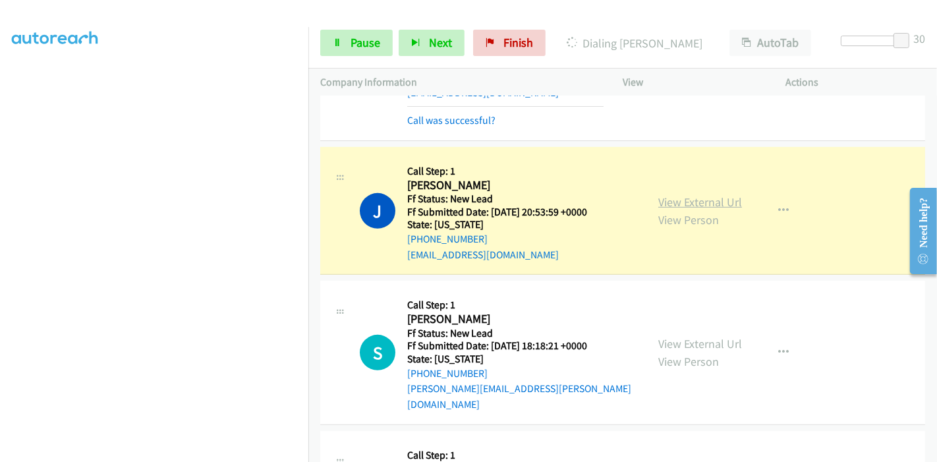
click at [678, 202] on link "View External Url" at bounding box center [700, 201] width 84 height 15
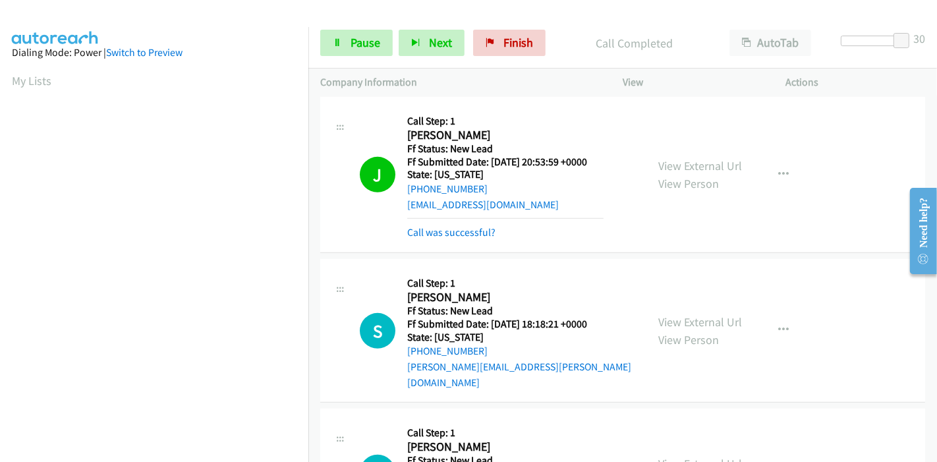
scroll to position [512, 0]
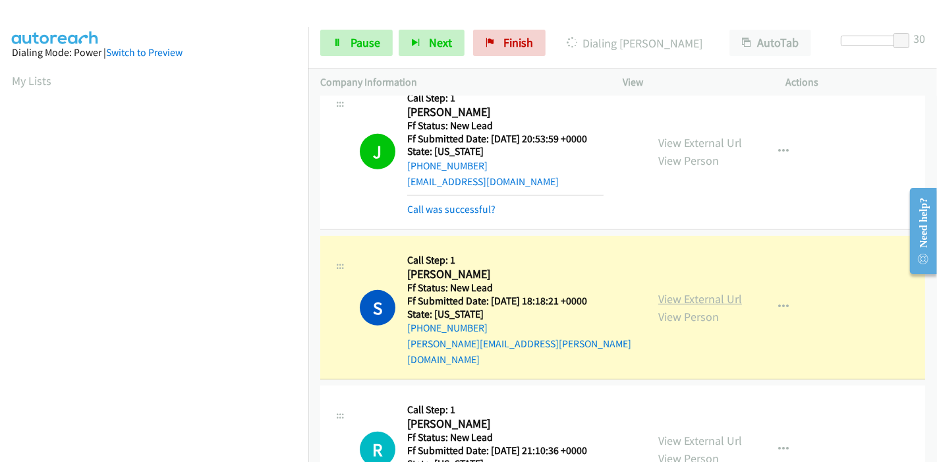
click at [675, 291] on link "View External Url" at bounding box center [700, 298] width 84 height 15
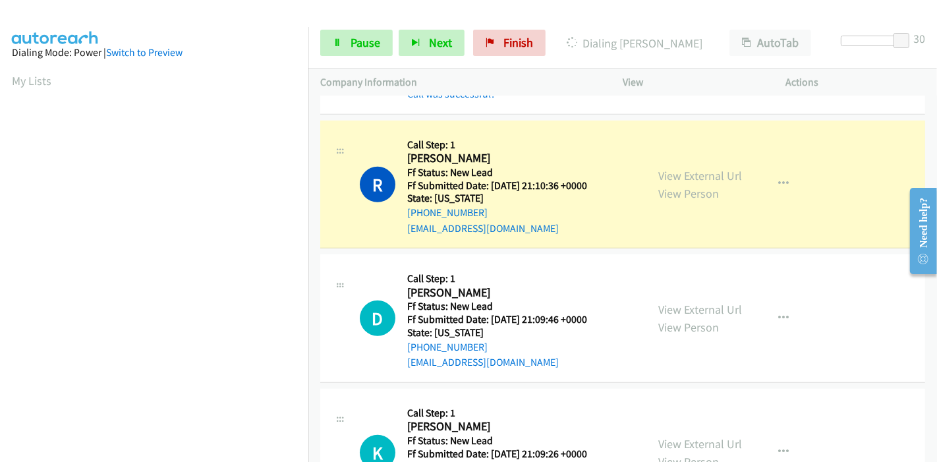
scroll to position [278, 0]
click at [689, 168] on link "View External Url" at bounding box center [700, 175] width 84 height 15
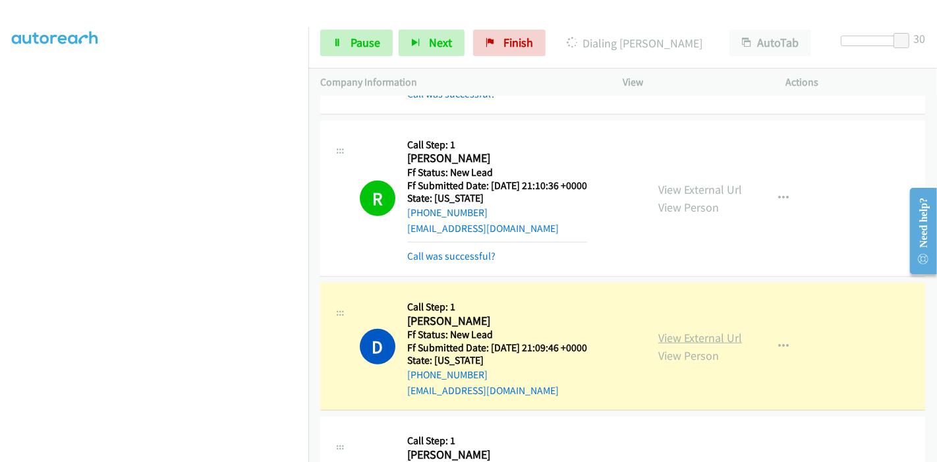
click at [732, 330] on link "View External Url" at bounding box center [700, 337] width 84 height 15
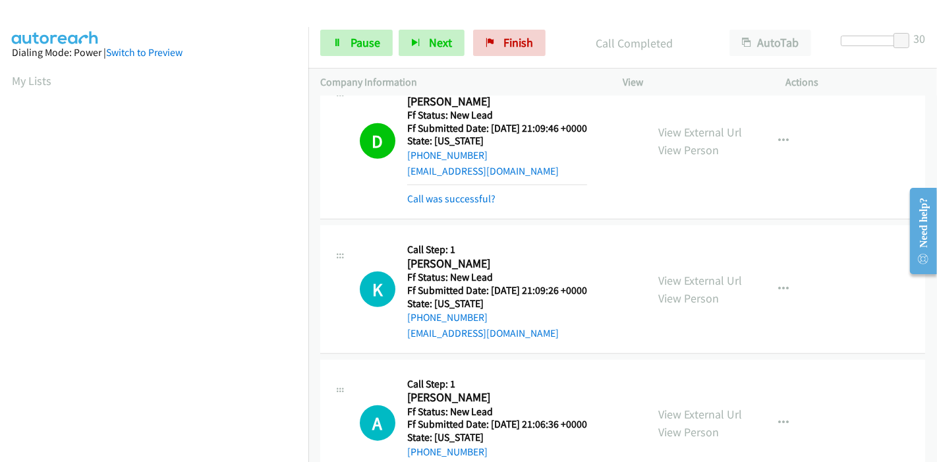
scroll to position [1098, 0]
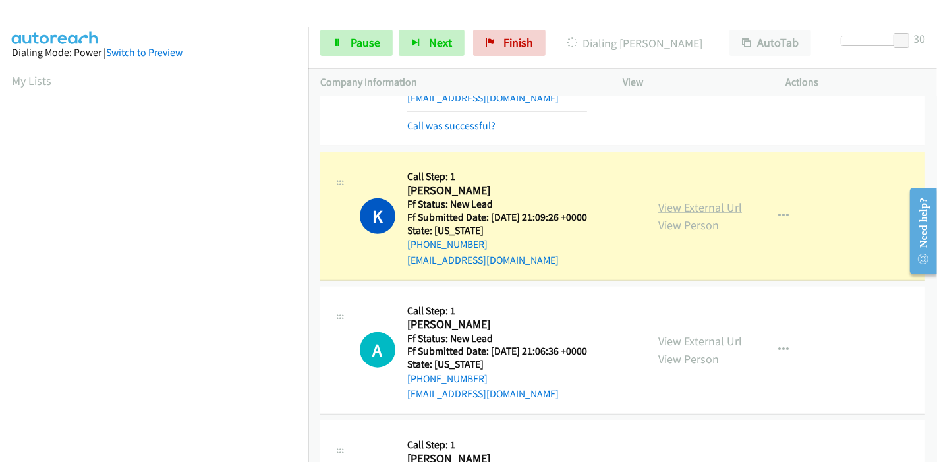
click at [703, 200] on link "View External Url" at bounding box center [700, 207] width 84 height 15
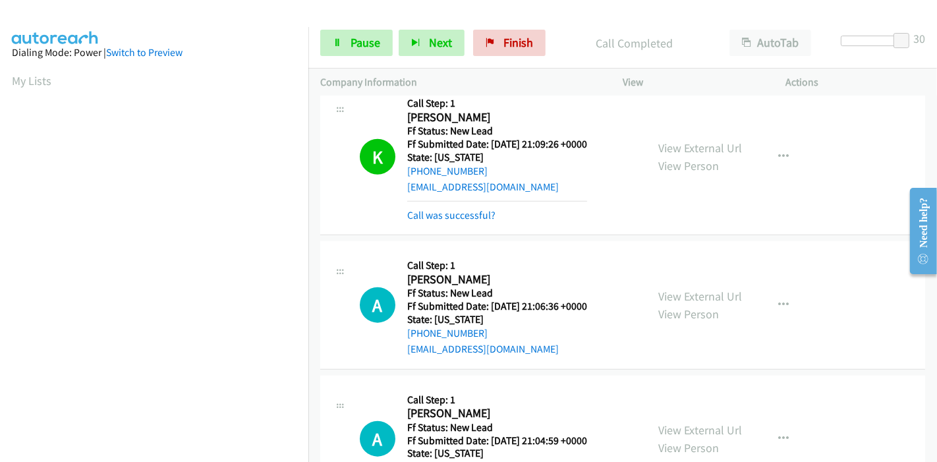
scroll to position [1244, 0]
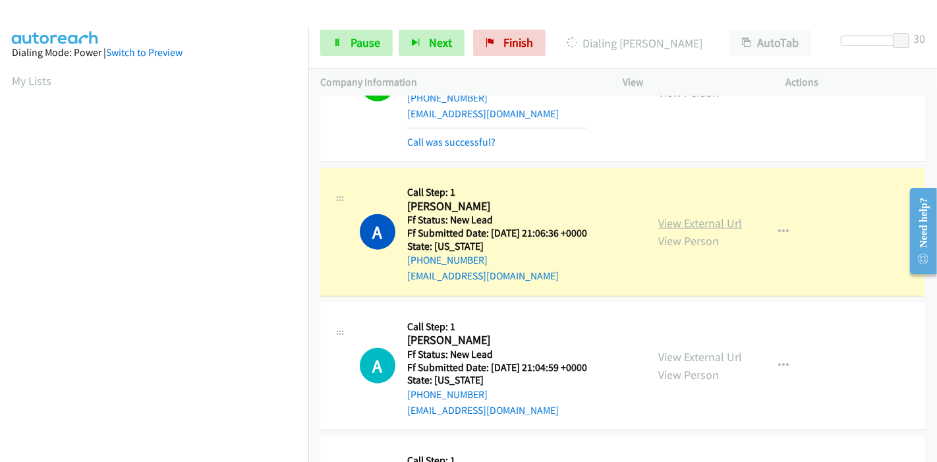
click at [693, 216] on link "View External Url" at bounding box center [700, 223] width 84 height 15
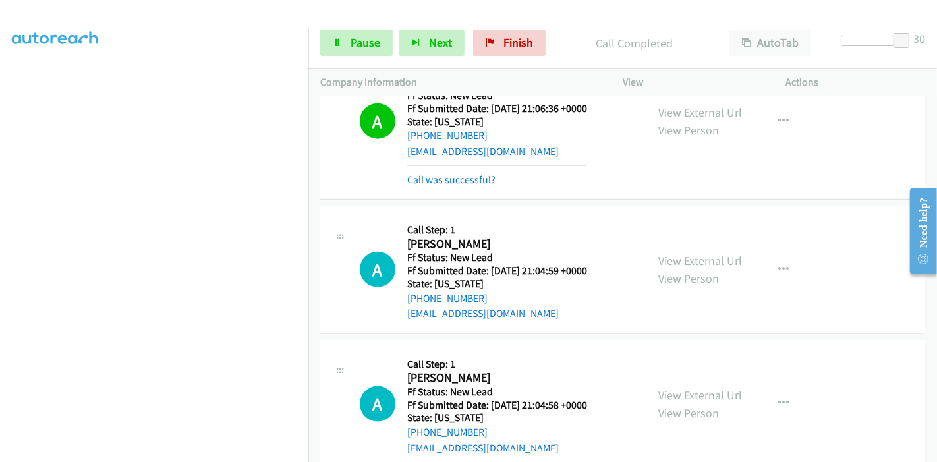
scroll to position [1391, 0]
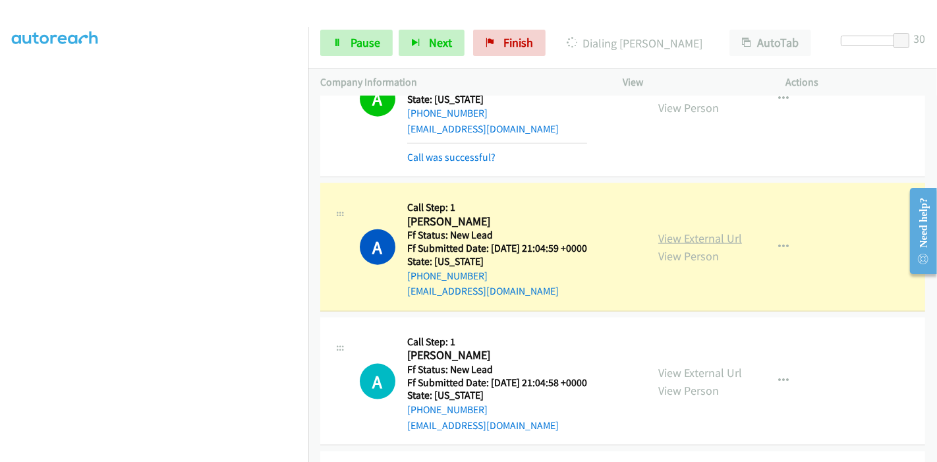
click at [717, 231] on link "View External Url" at bounding box center [700, 238] width 84 height 15
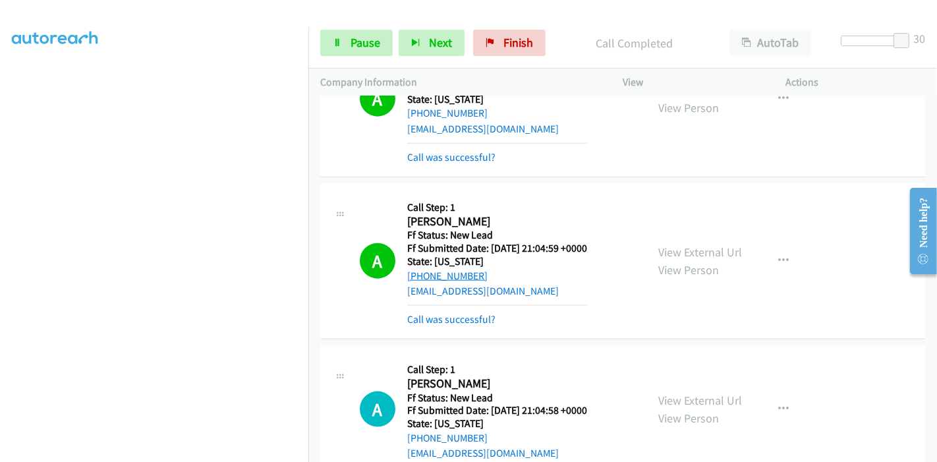
scroll to position [1464, 0]
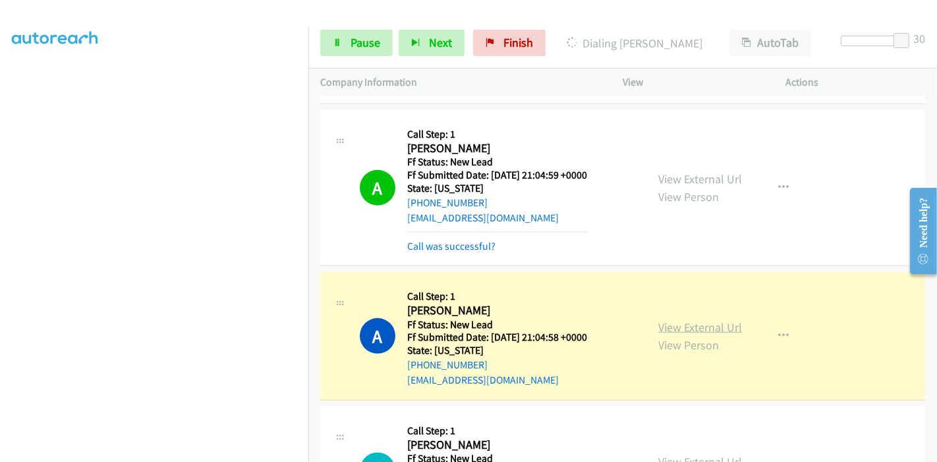
click at [700, 320] on link "View External Url" at bounding box center [700, 327] width 84 height 15
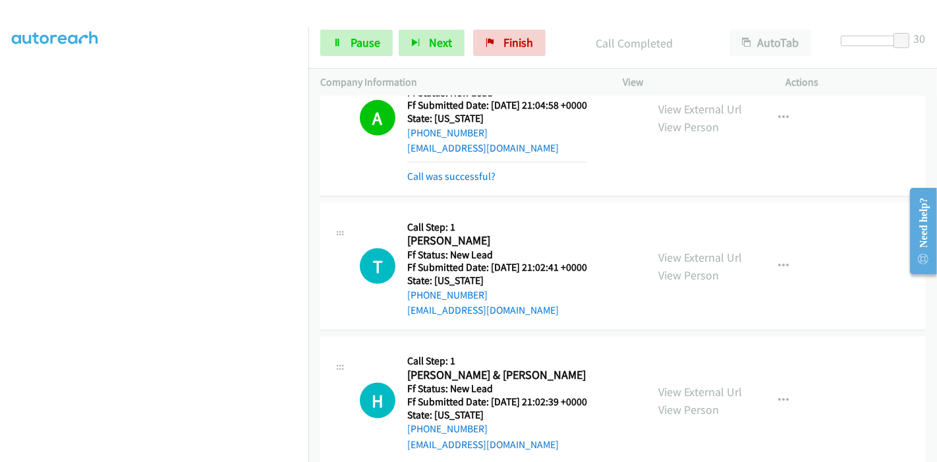
scroll to position [1699, 0]
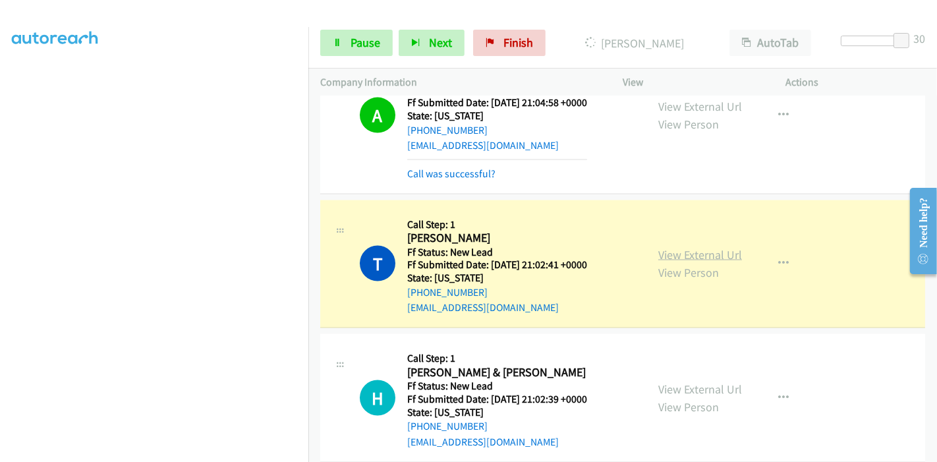
click at [670, 247] on link "View External Url" at bounding box center [700, 254] width 84 height 15
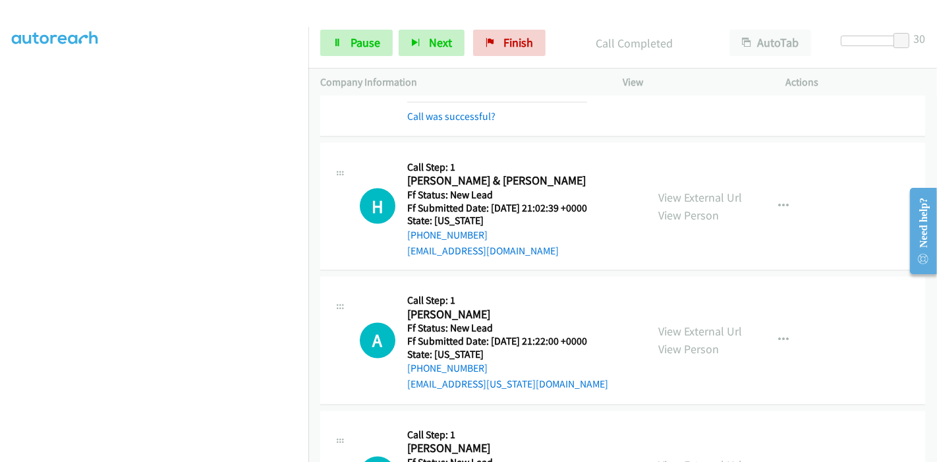
scroll to position [1772, 0]
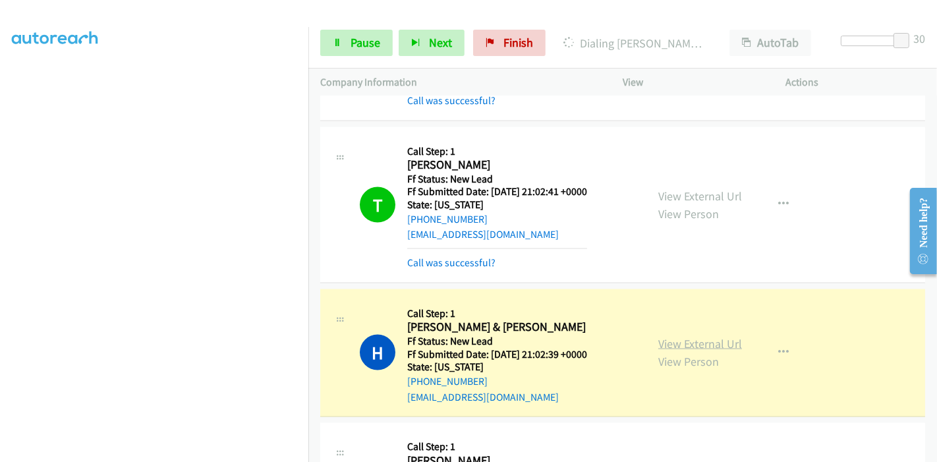
click at [691, 336] on link "View External Url" at bounding box center [700, 343] width 84 height 15
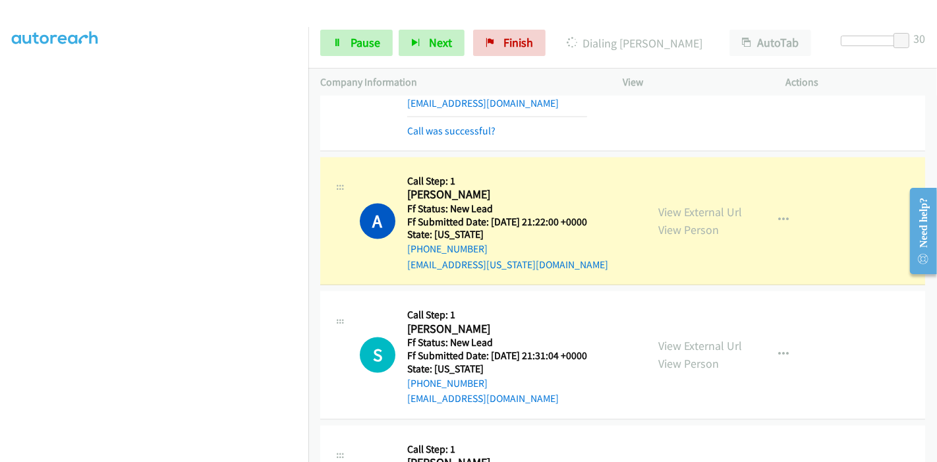
scroll to position [2139, 0]
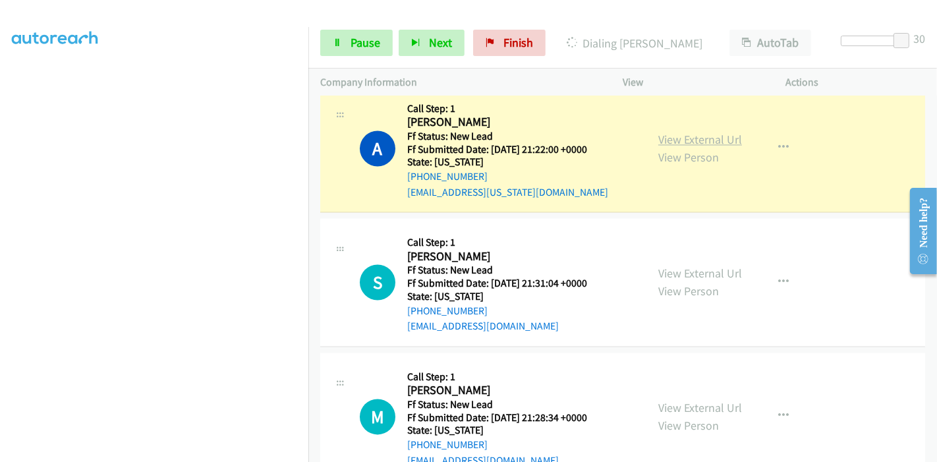
click at [710, 132] on link "View External Url" at bounding box center [700, 139] width 84 height 15
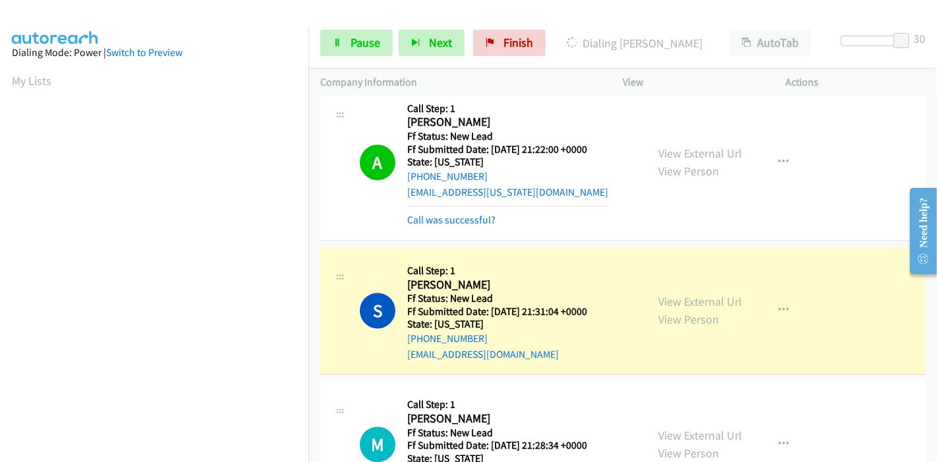
scroll to position [278, 0]
click at [704, 295] on link "View External Url" at bounding box center [700, 302] width 84 height 15
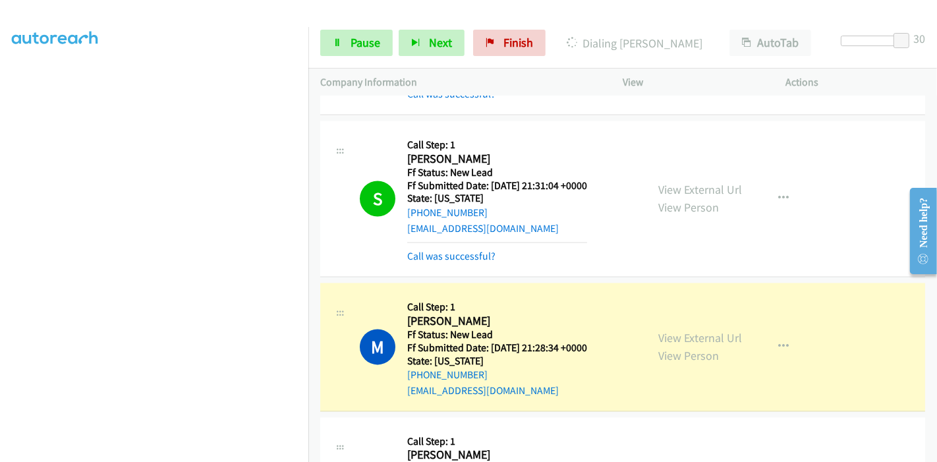
scroll to position [2285, 0]
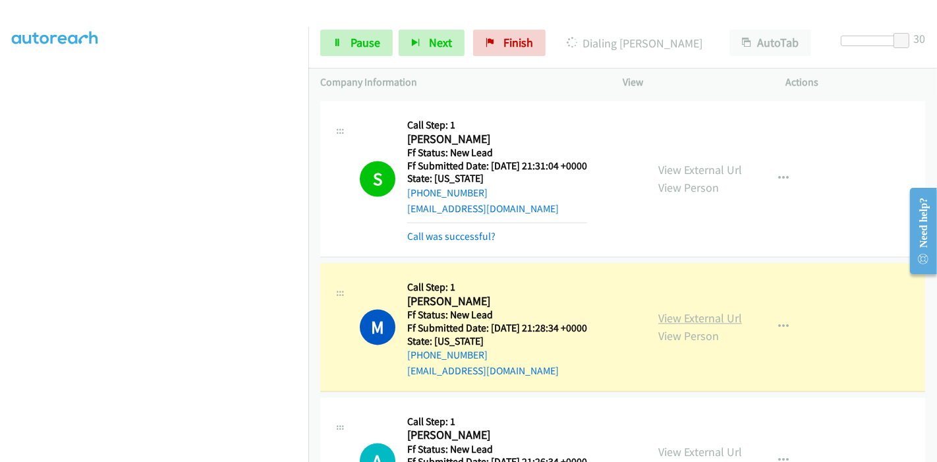
click at [721, 310] on link "View External Url" at bounding box center [700, 317] width 84 height 15
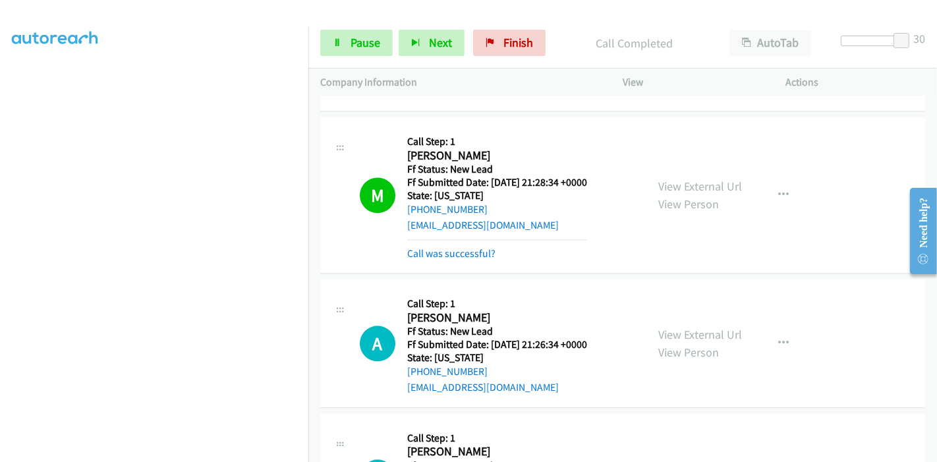
scroll to position [2431, 0]
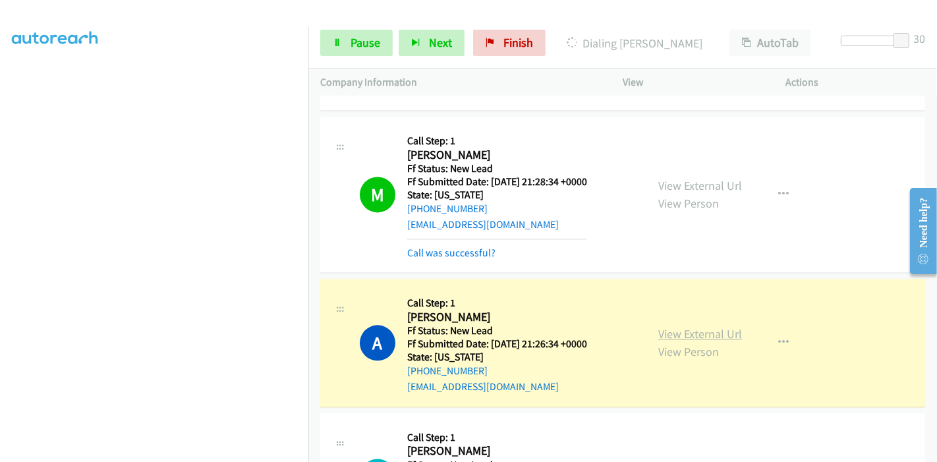
click at [733, 326] on link "View External Url" at bounding box center [700, 333] width 84 height 15
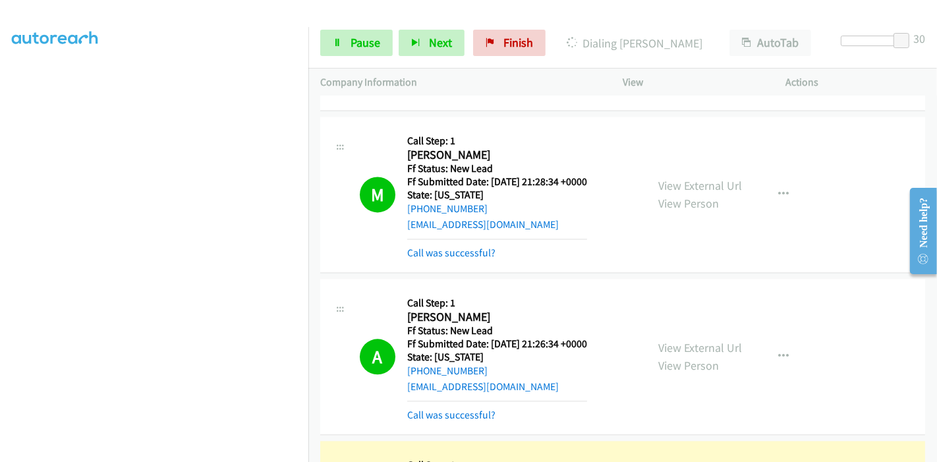
scroll to position [2798, 0]
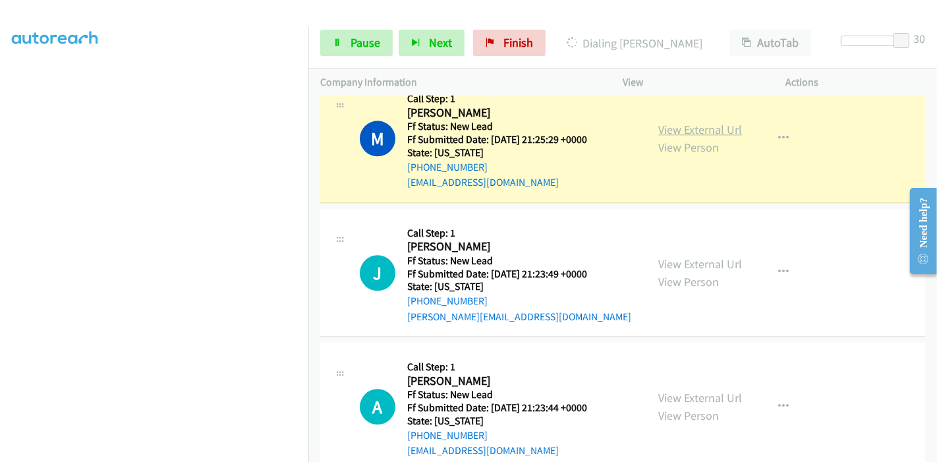
click at [716, 122] on link "View External Url" at bounding box center [700, 129] width 84 height 15
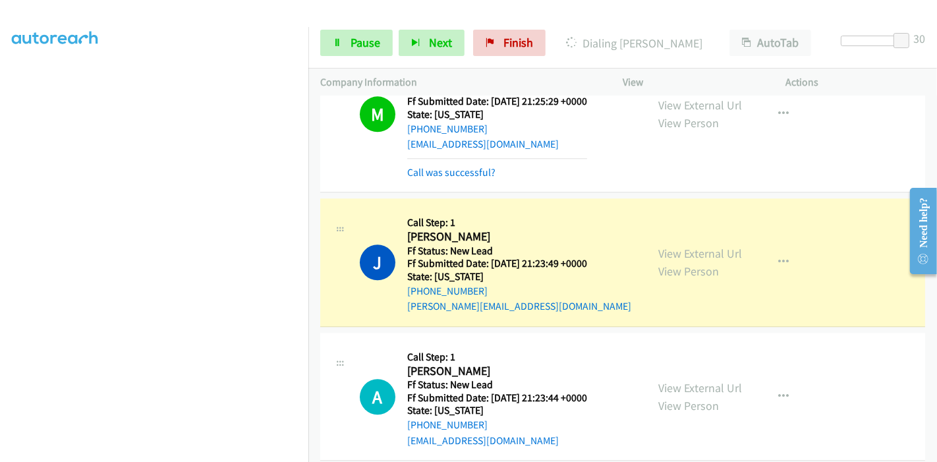
scroll to position [2871, 0]
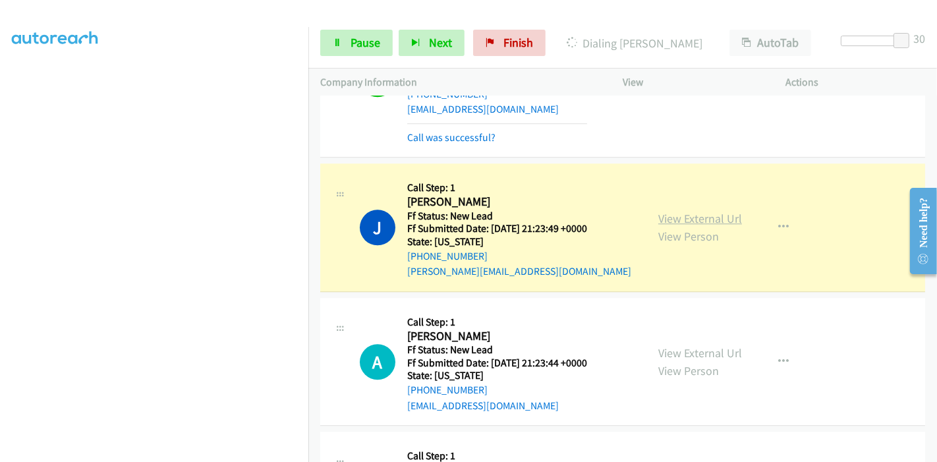
click at [720, 211] on link "View External Url" at bounding box center [700, 218] width 84 height 15
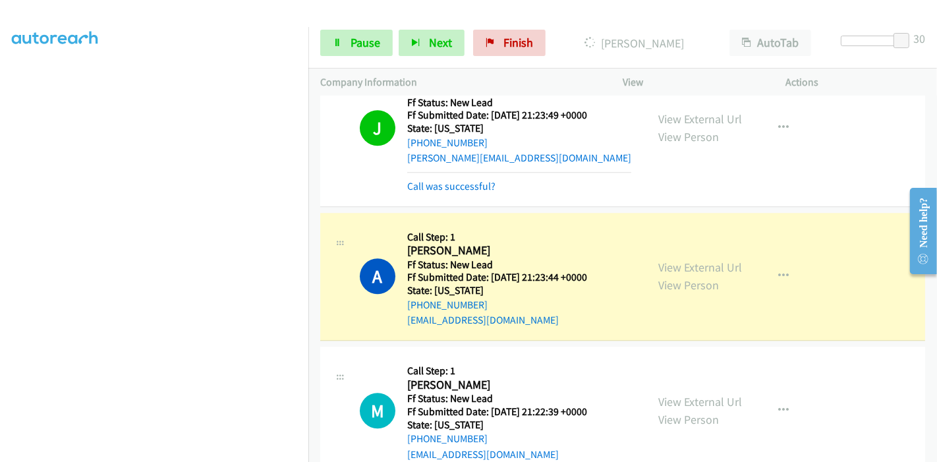
scroll to position [2993, 0]
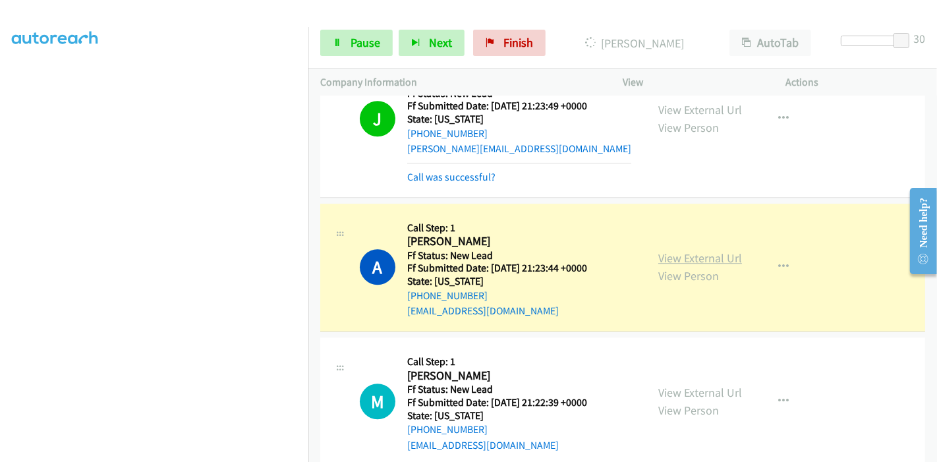
click at [713, 250] on link "View External Url" at bounding box center [700, 257] width 84 height 15
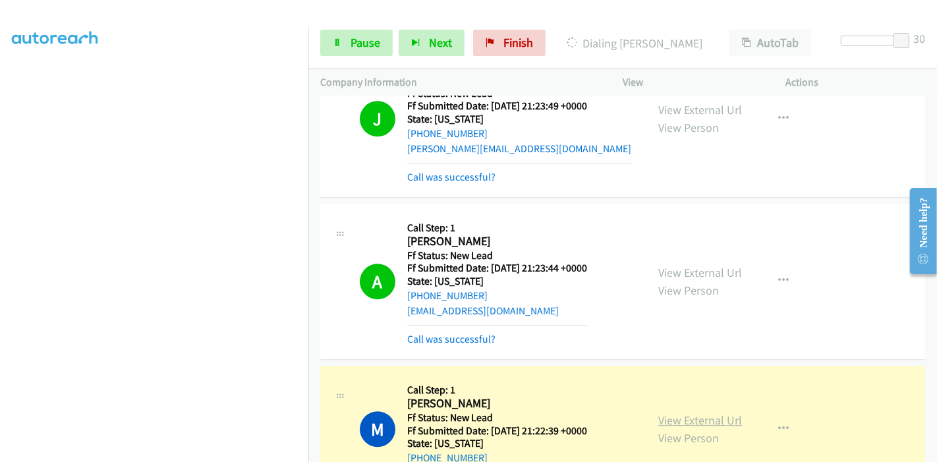
click at [710, 413] on link "View External Url" at bounding box center [700, 420] width 84 height 15
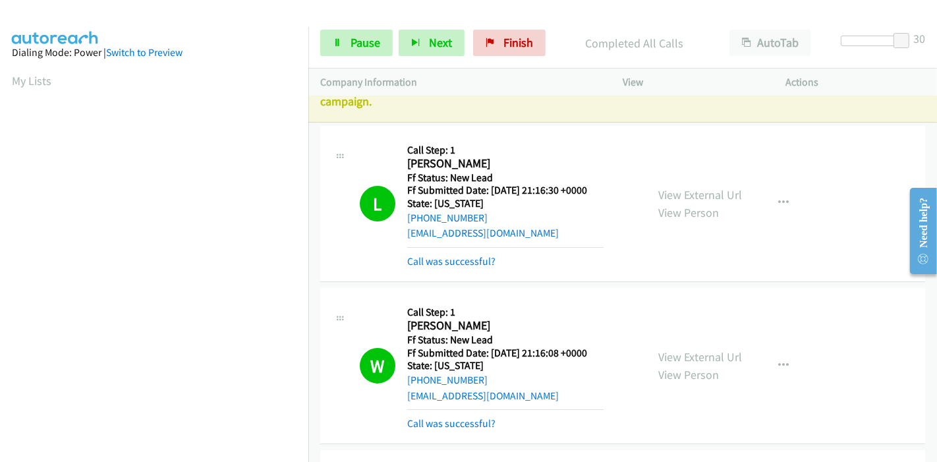
scroll to position [0, 0]
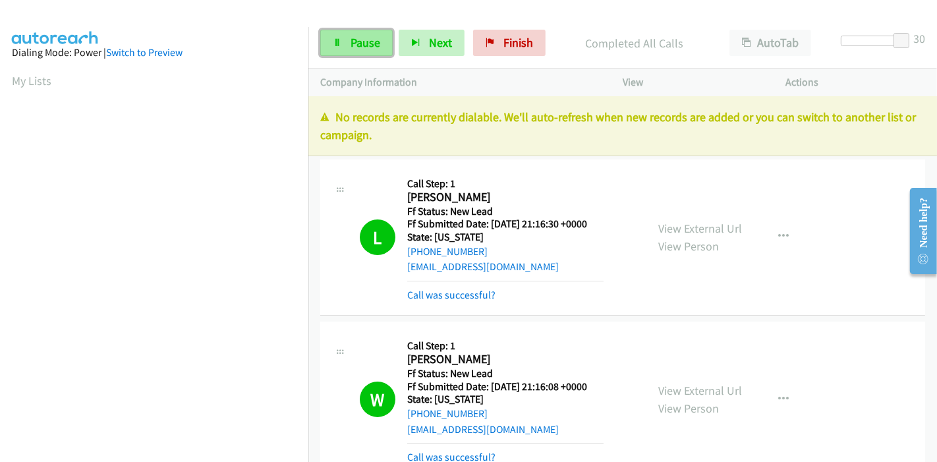
click at [359, 36] on span "Pause" at bounding box center [366, 42] width 30 height 15
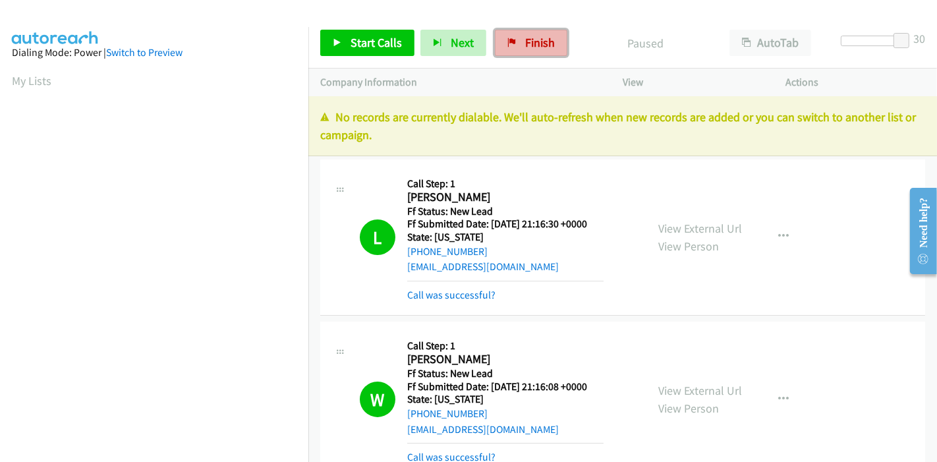
click at [544, 40] on span "Finish" at bounding box center [540, 42] width 30 height 15
